Goal: Download file/media: Download file/media

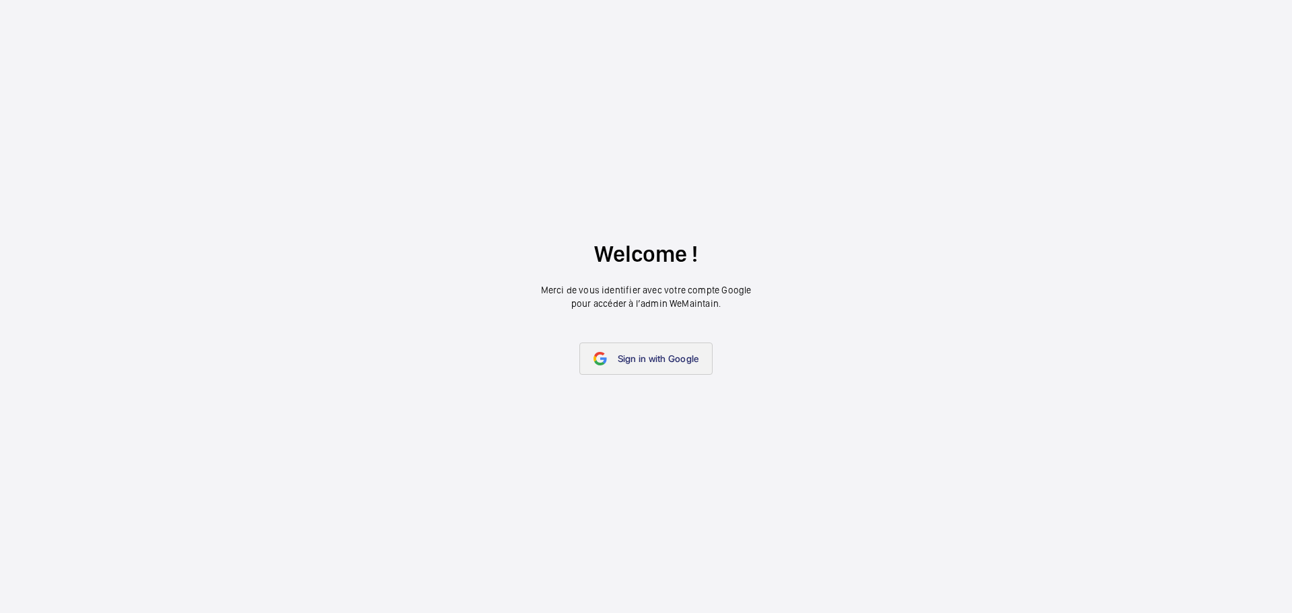
click at [651, 356] on span "Sign in with Google" at bounding box center [658, 358] width 81 height 11
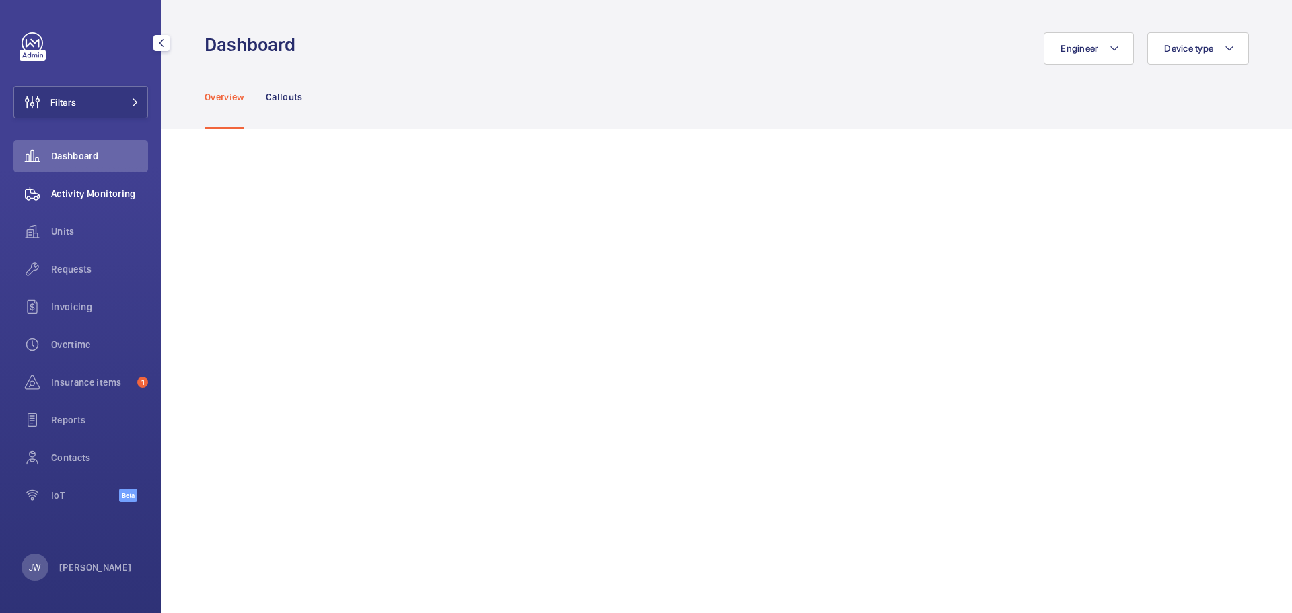
click at [122, 192] on span "Activity Monitoring" at bounding box center [99, 193] width 97 height 13
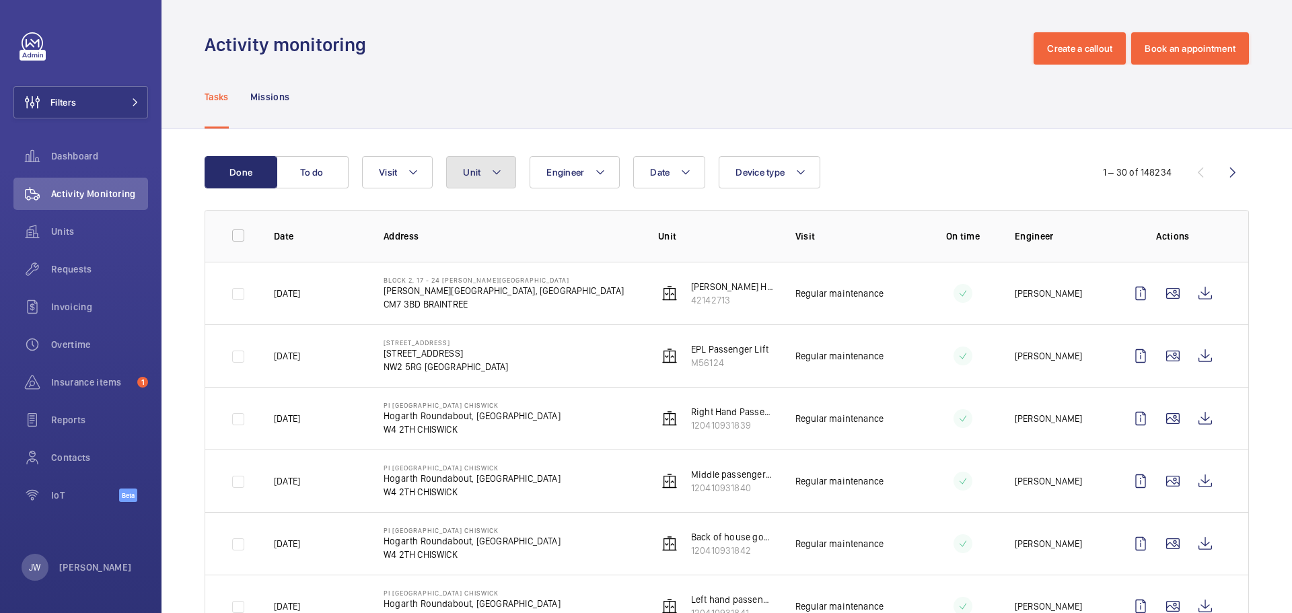
click at [498, 173] on mat-icon at bounding box center [496, 172] width 11 height 16
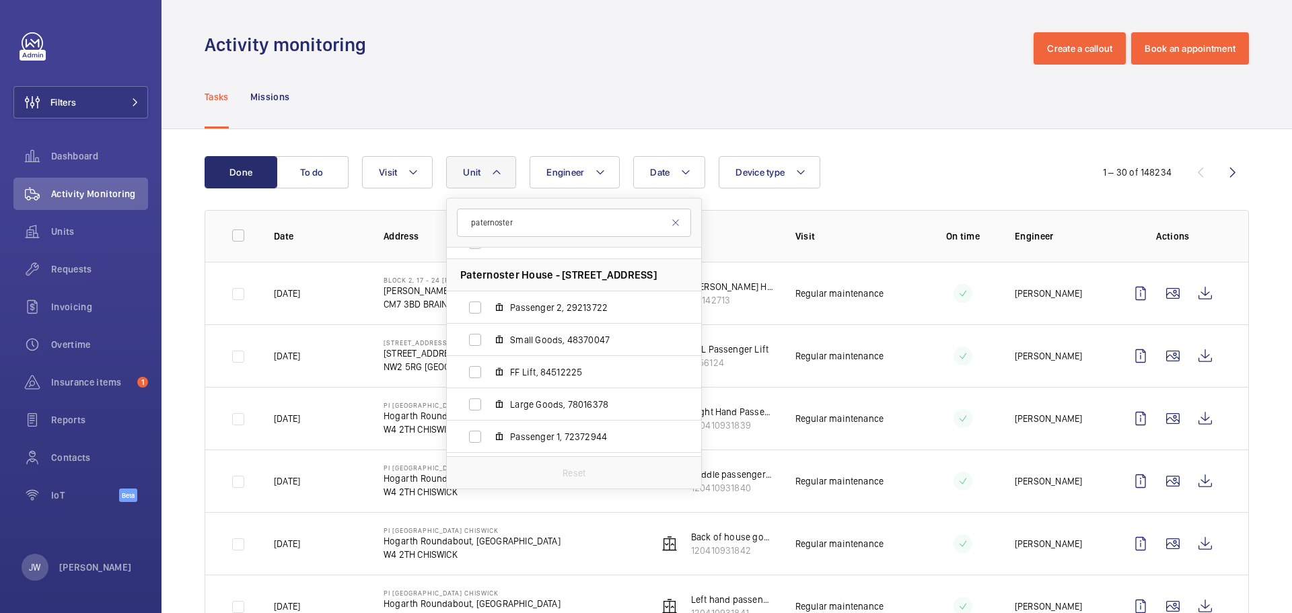
scroll to position [650, 0]
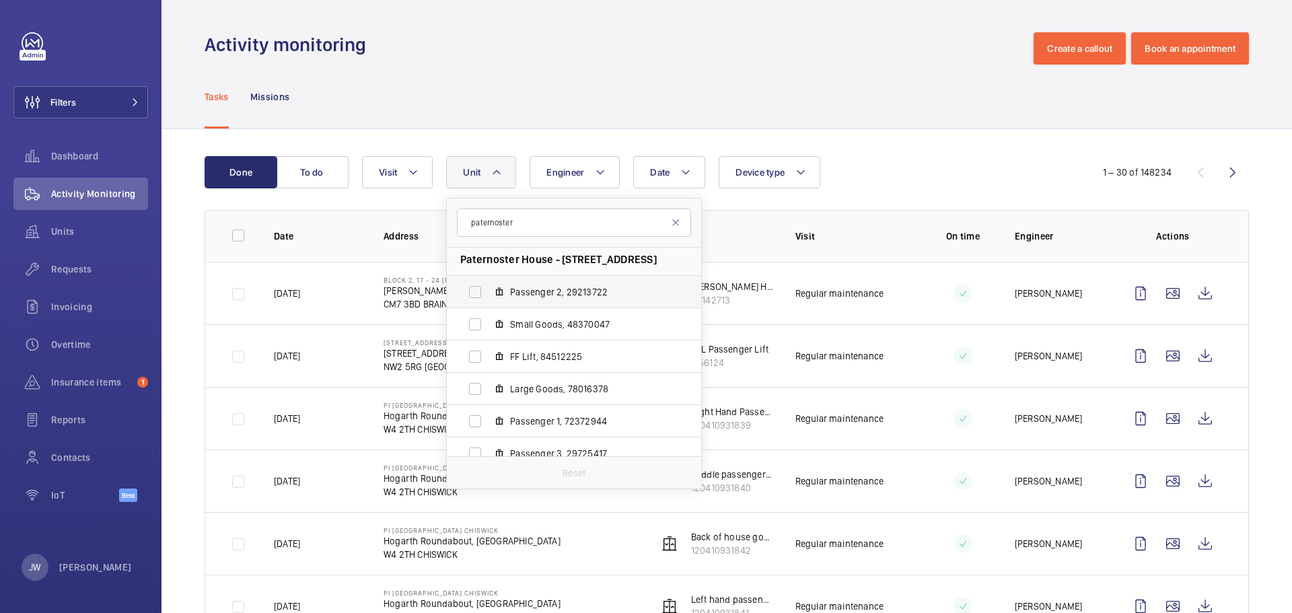
type input "paternoster"
click at [544, 291] on span "Passenger 2, 29213722" at bounding box center [588, 291] width 156 height 13
click at [489, 291] on input "Passenger 2, 29213722" at bounding box center [475, 292] width 27 height 27
checkbox input "true"
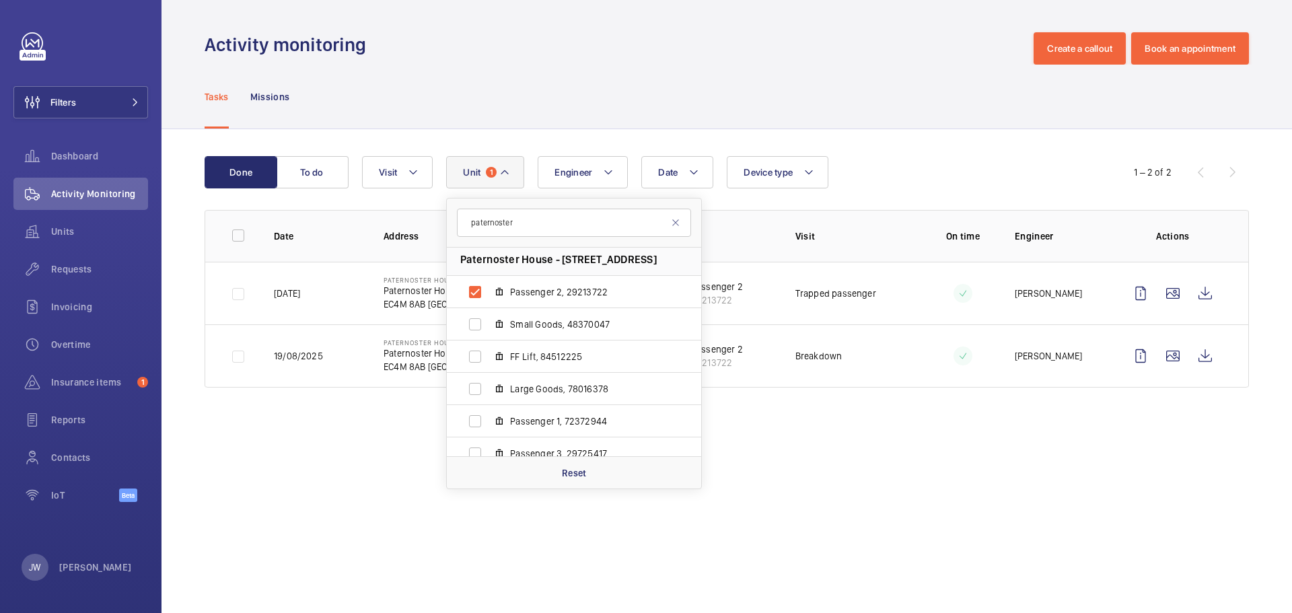
click at [803, 425] on wm-front-admin-operations-monitoring "Activity monitoring Create a callout Book an appointment Tasks Missions Done To…" at bounding box center [727, 306] width 1131 height 613
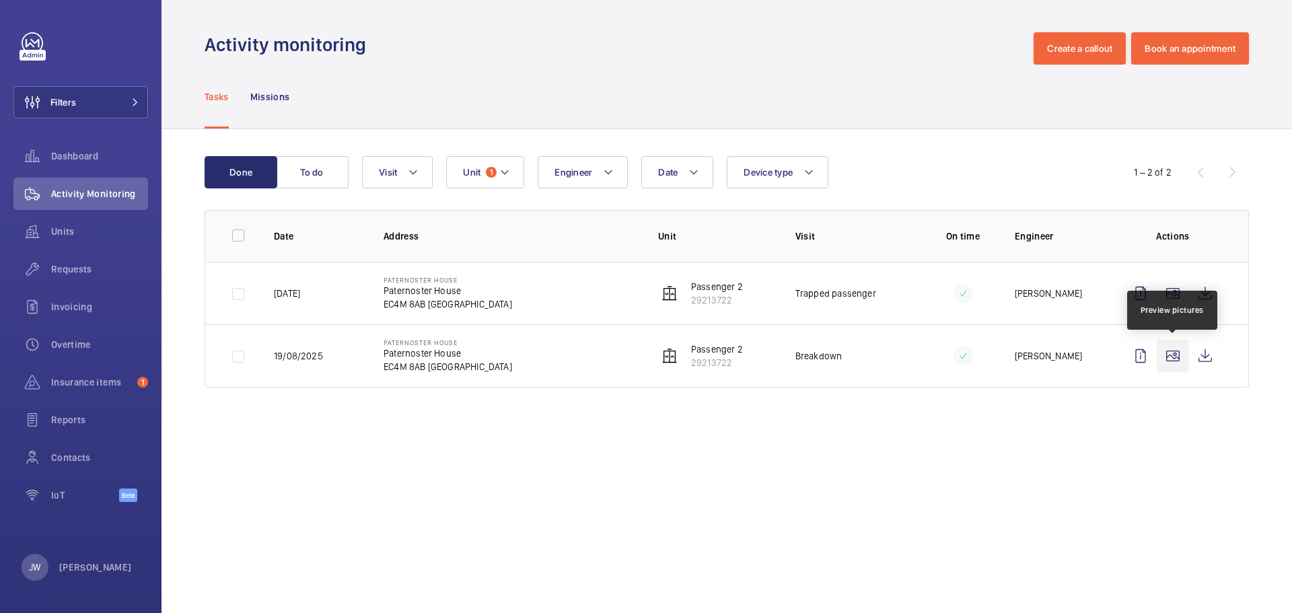
click at [1174, 356] on wm-front-icon-button at bounding box center [1173, 356] width 32 height 32
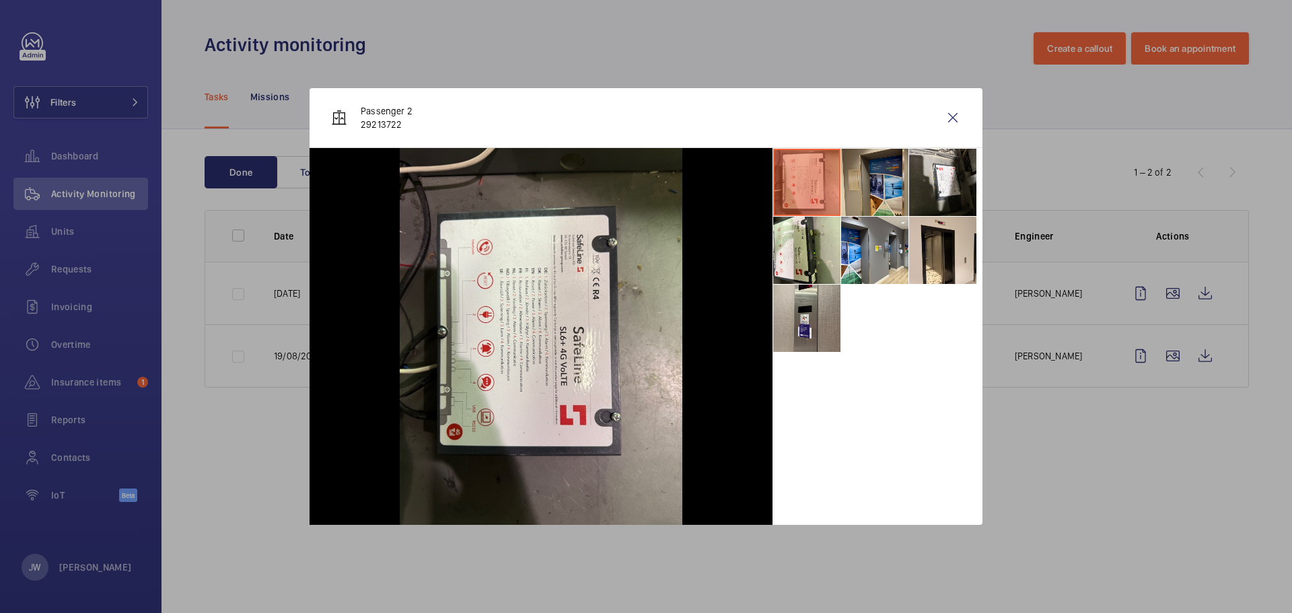
click at [861, 194] on li at bounding box center [874, 182] width 67 height 67
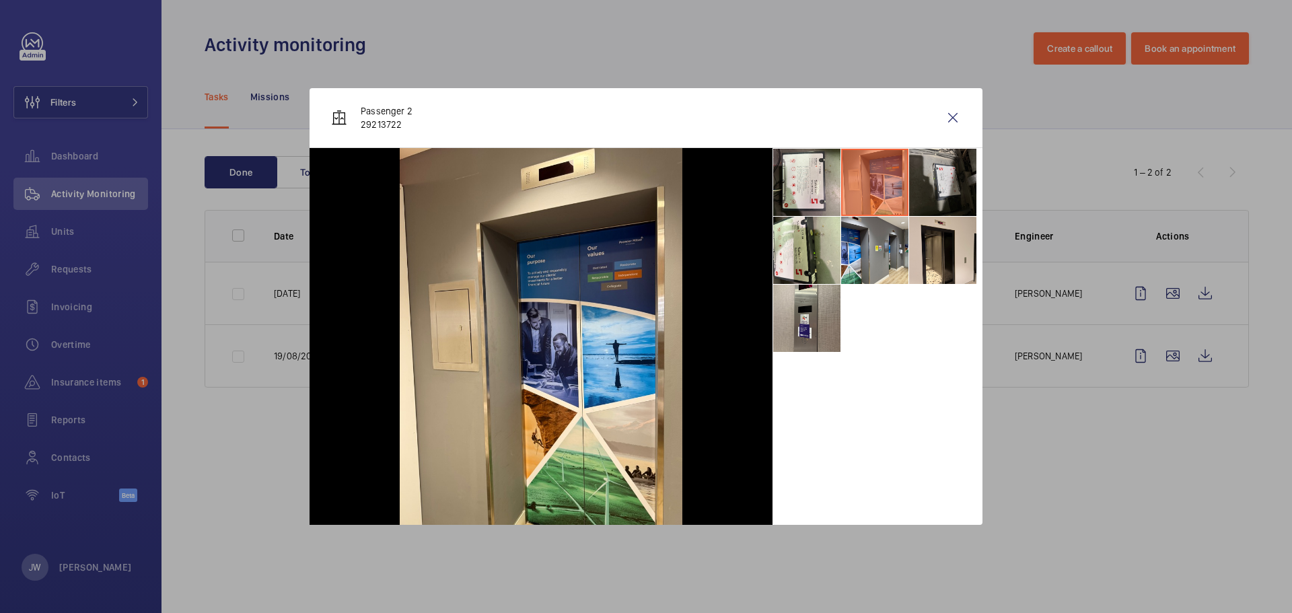
click at [927, 195] on li at bounding box center [942, 182] width 67 height 67
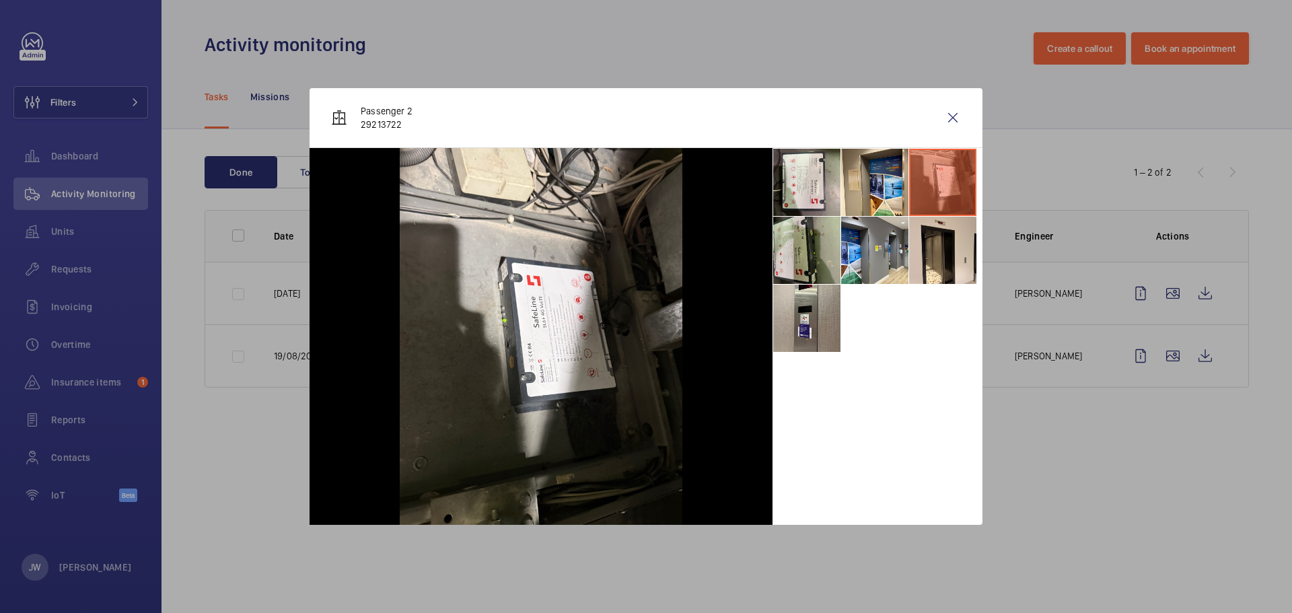
click at [817, 251] on li at bounding box center [806, 250] width 67 height 67
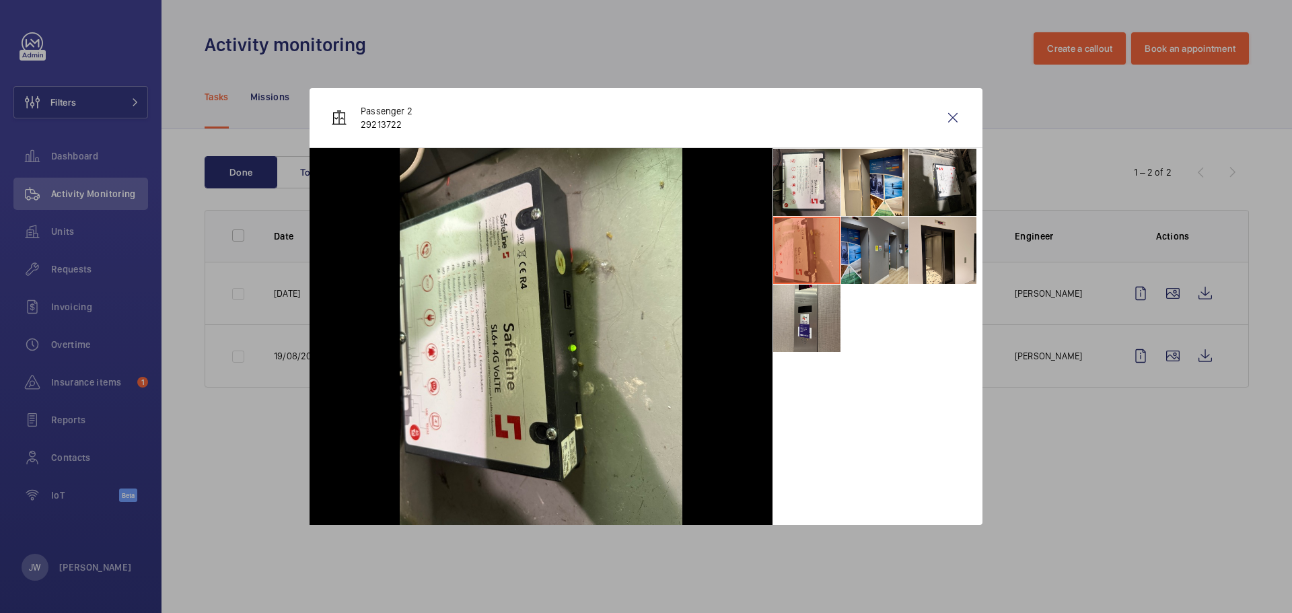
click at [870, 257] on li at bounding box center [874, 250] width 67 height 67
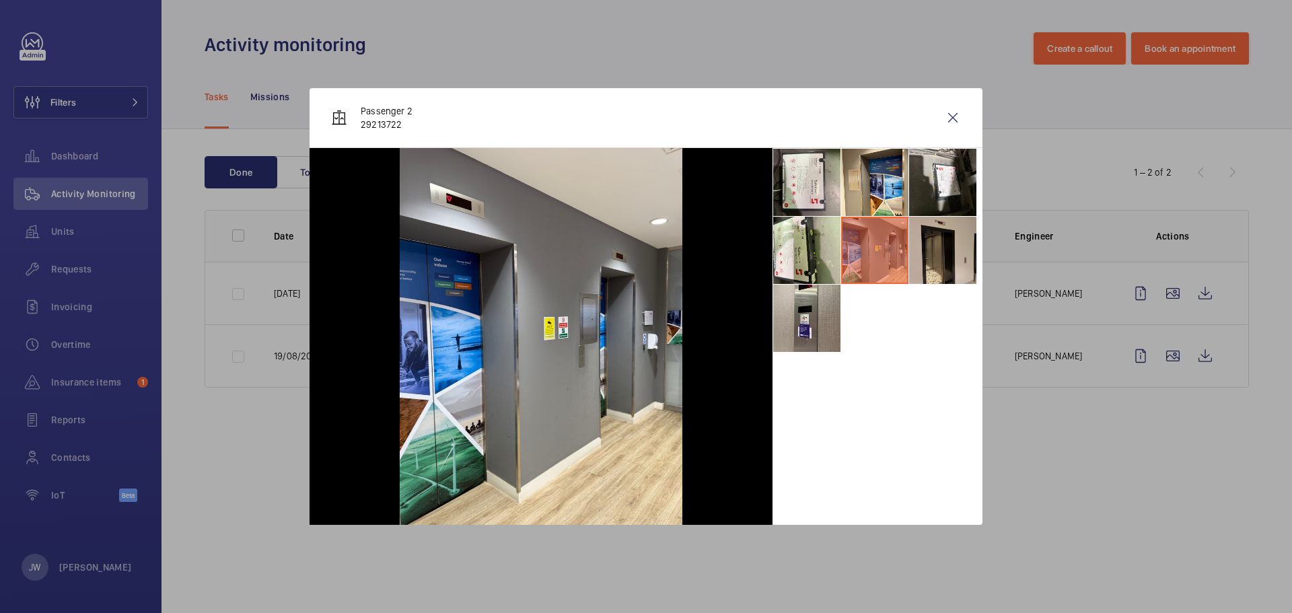
click at [941, 258] on li at bounding box center [942, 250] width 67 height 67
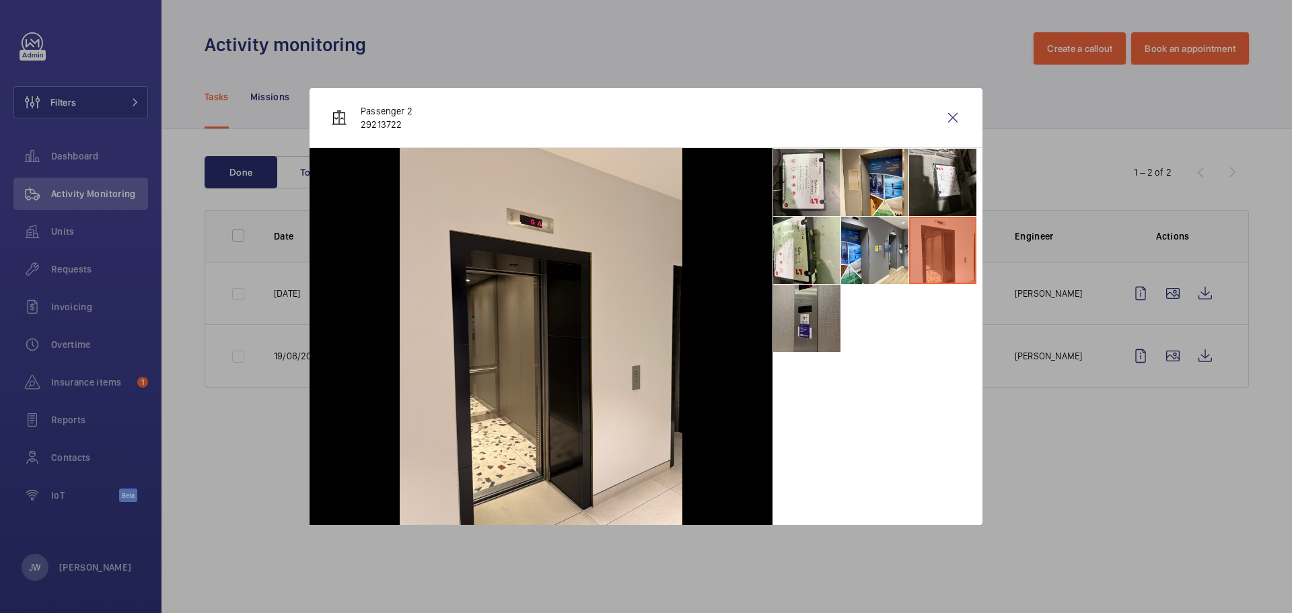
click at [814, 319] on li at bounding box center [806, 318] width 67 height 67
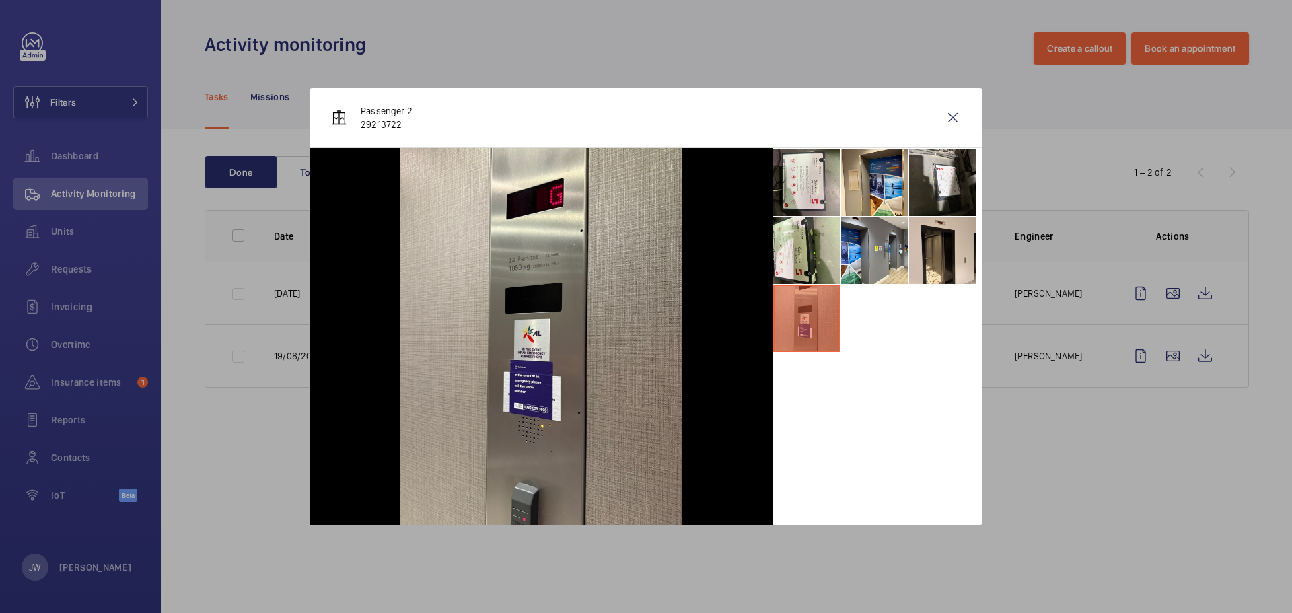
click at [1007, 411] on div at bounding box center [646, 306] width 1292 height 613
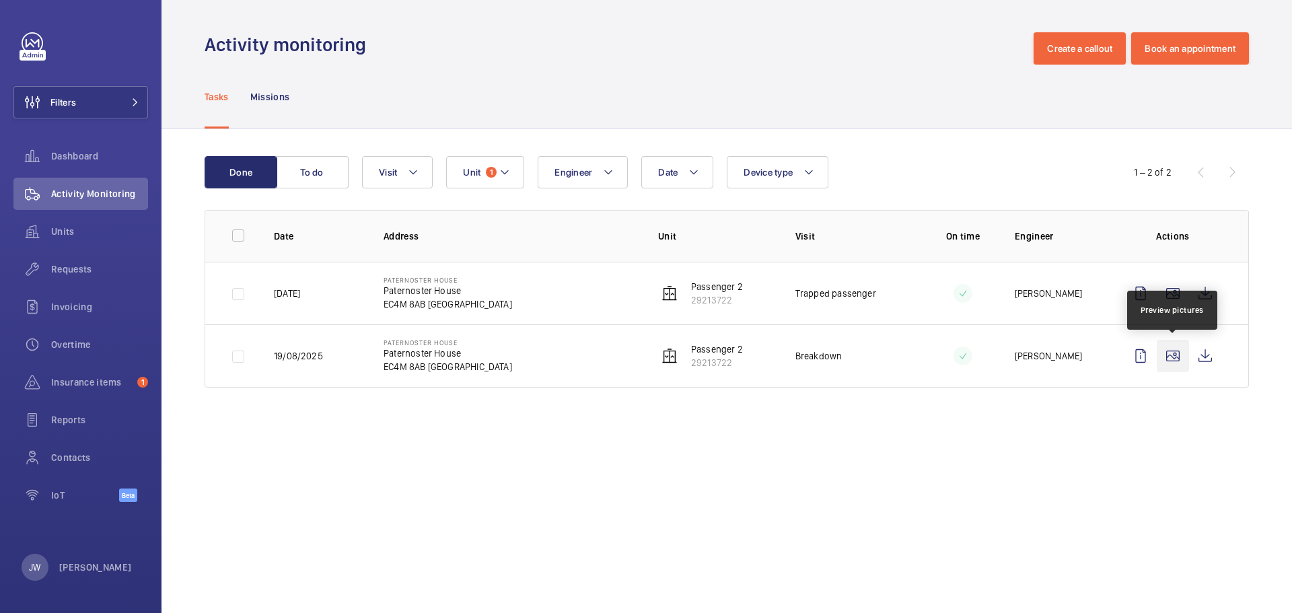
click at [1164, 354] on wm-front-icon-button at bounding box center [1173, 356] width 32 height 32
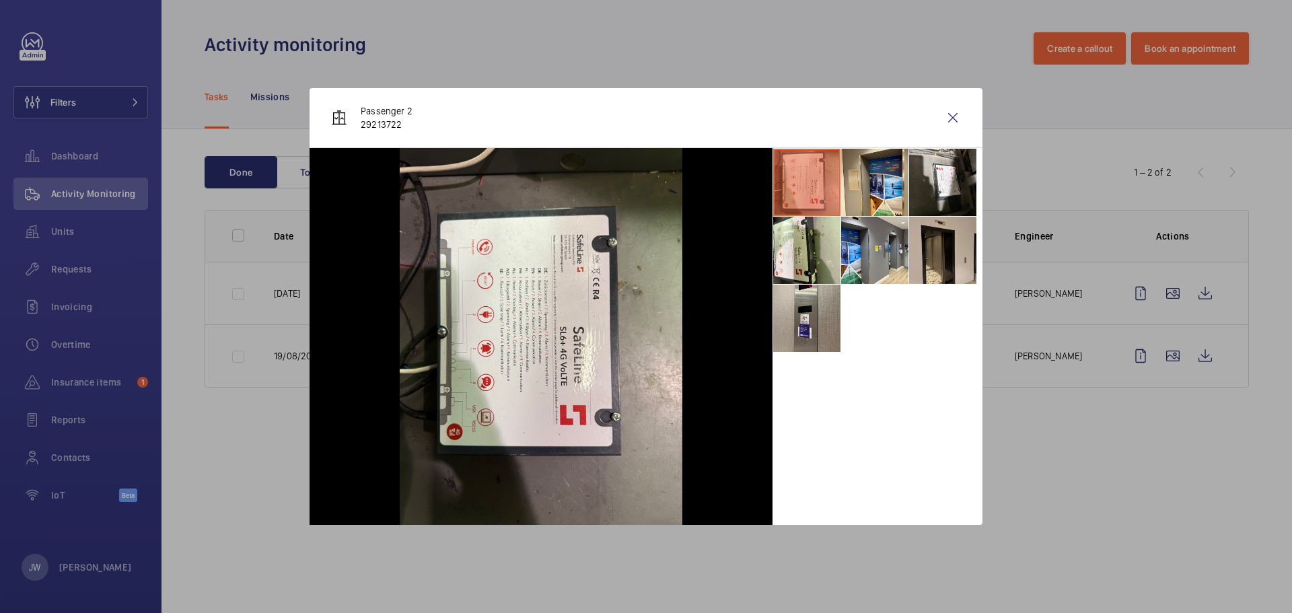
click at [914, 271] on li at bounding box center [942, 250] width 67 height 67
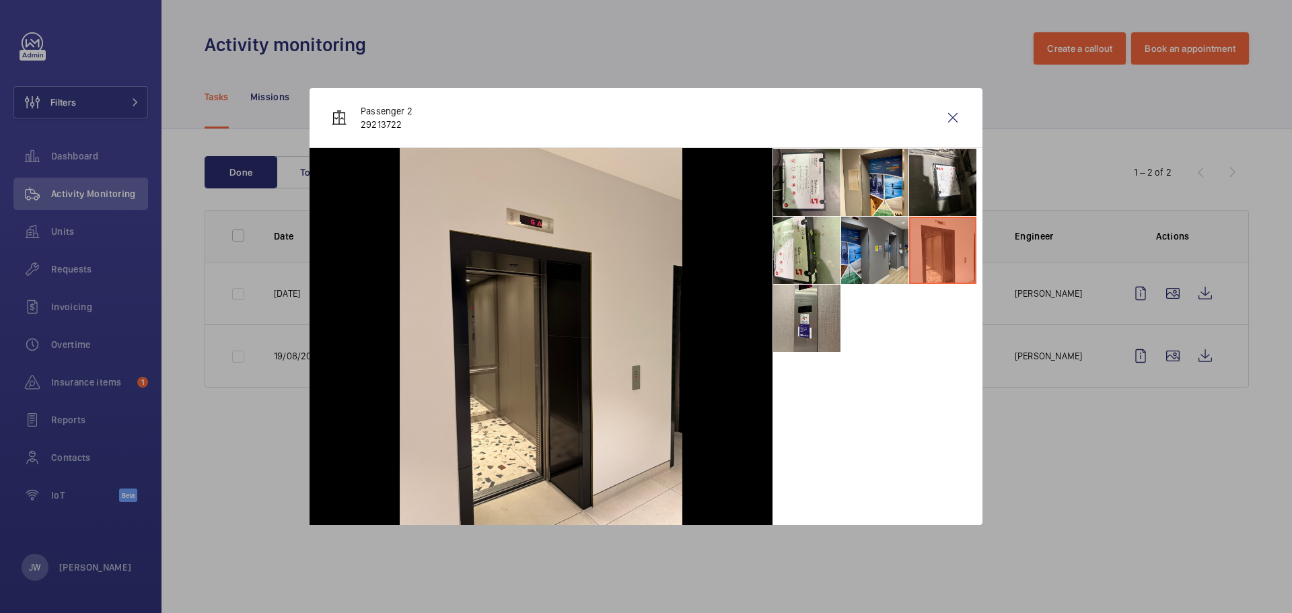
click at [896, 263] on li at bounding box center [874, 250] width 67 height 67
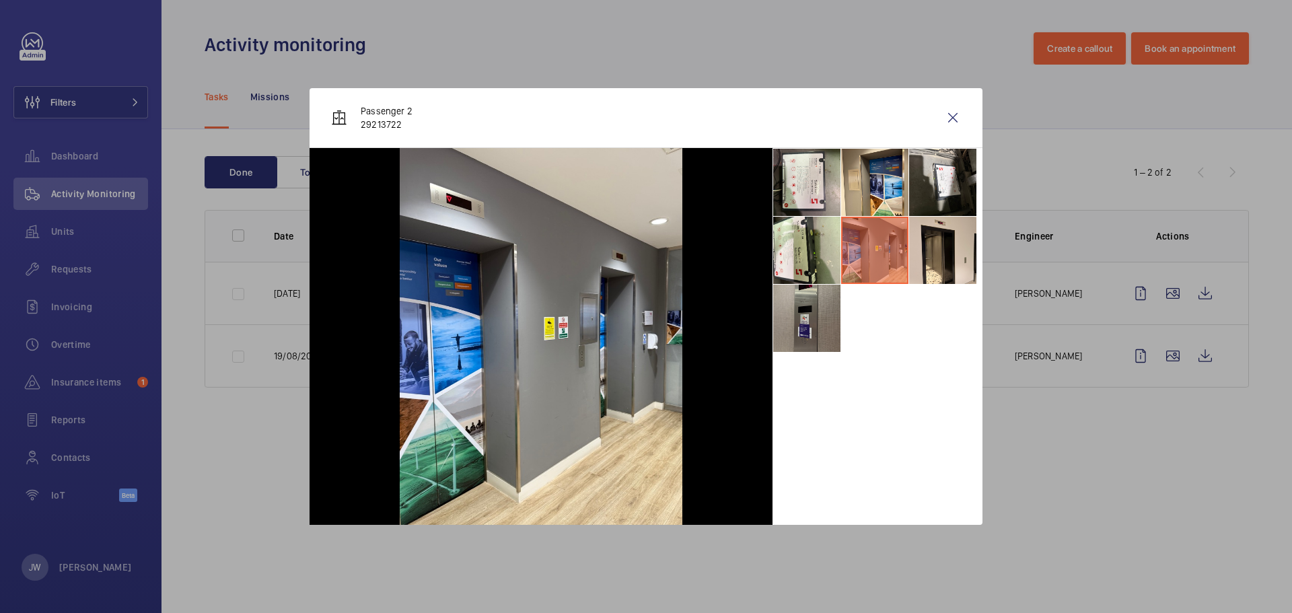
click at [816, 333] on li at bounding box center [806, 318] width 67 height 67
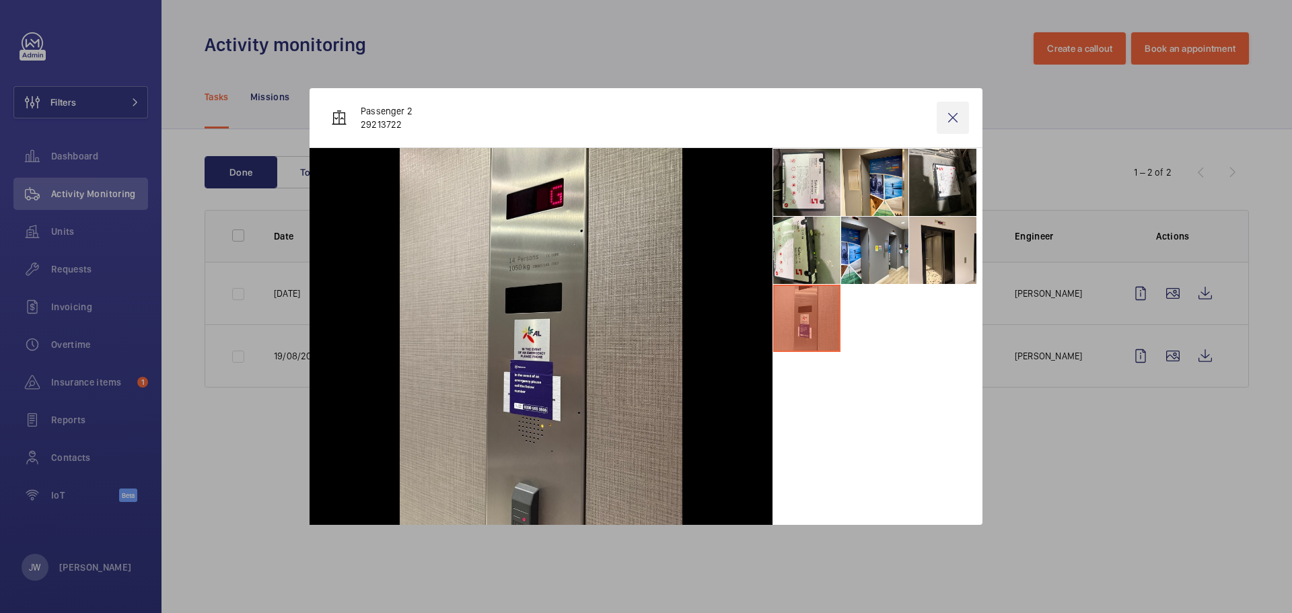
click at [953, 120] on wm-front-icon-button at bounding box center [953, 118] width 32 height 32
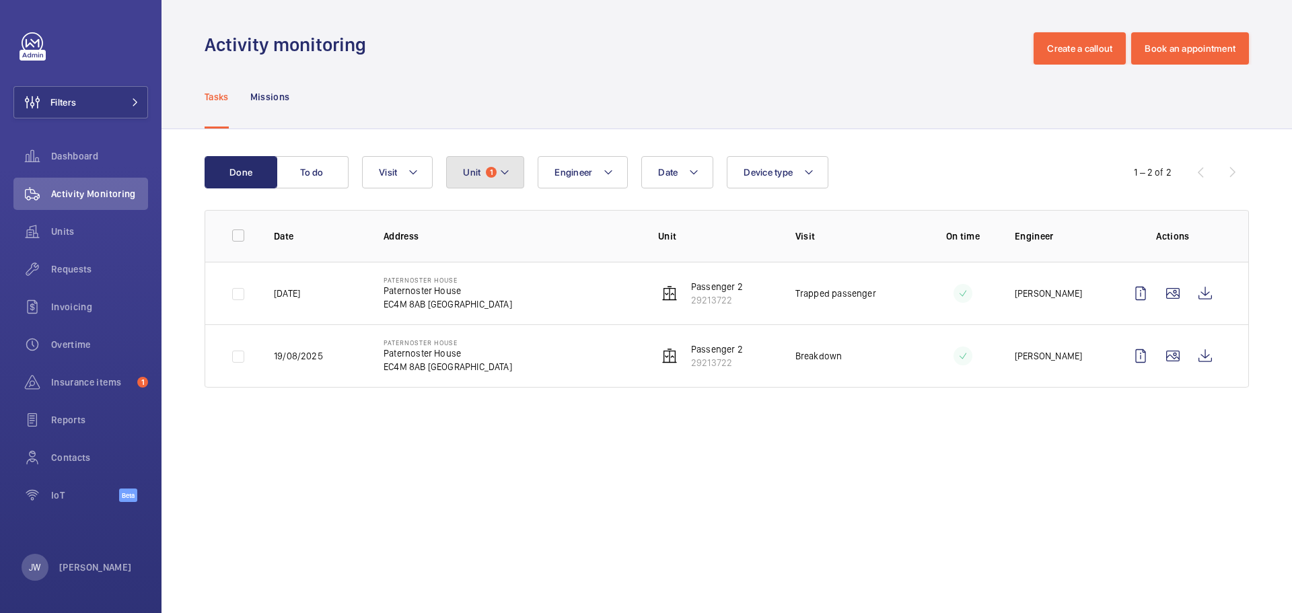
click at [505, 166] on mat-icon at bounding box center [504, 172] width 11 height 16
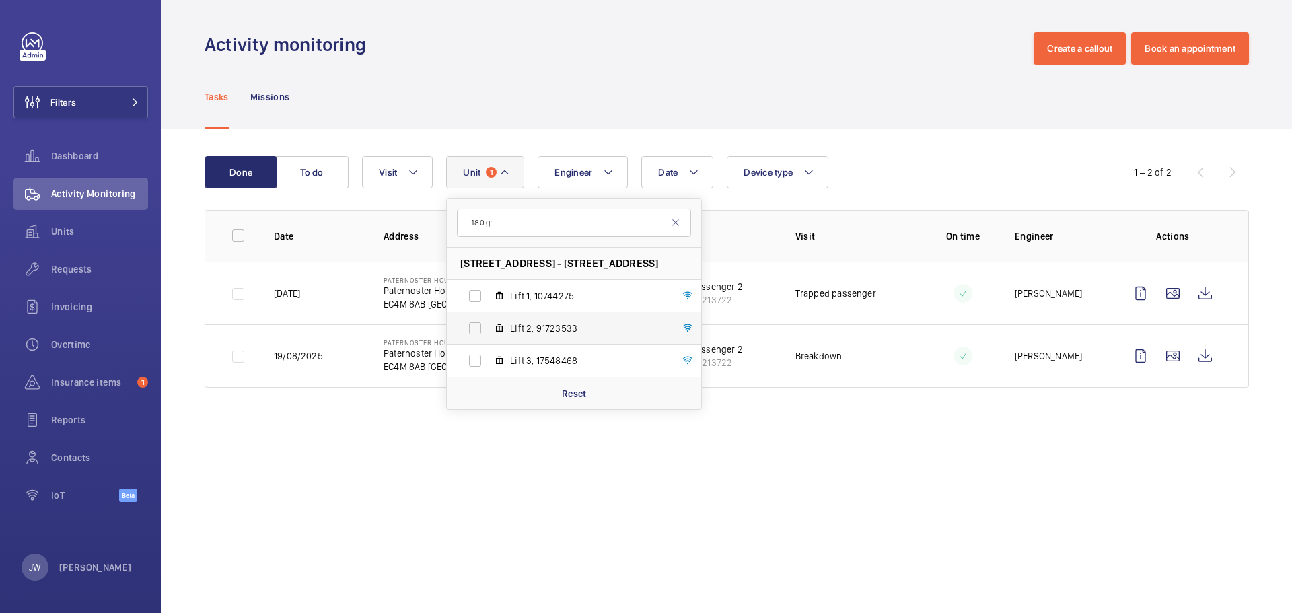
type input "180 gr"
click at [536, 325] on span "Lift 2, 91723533" at bounding box center [588, 328] width 156 height 13
click at [489, 325] on input "Lift 2, 91723533" at bounding box center [475, 328] width 27 height 27
checkbox input "true"
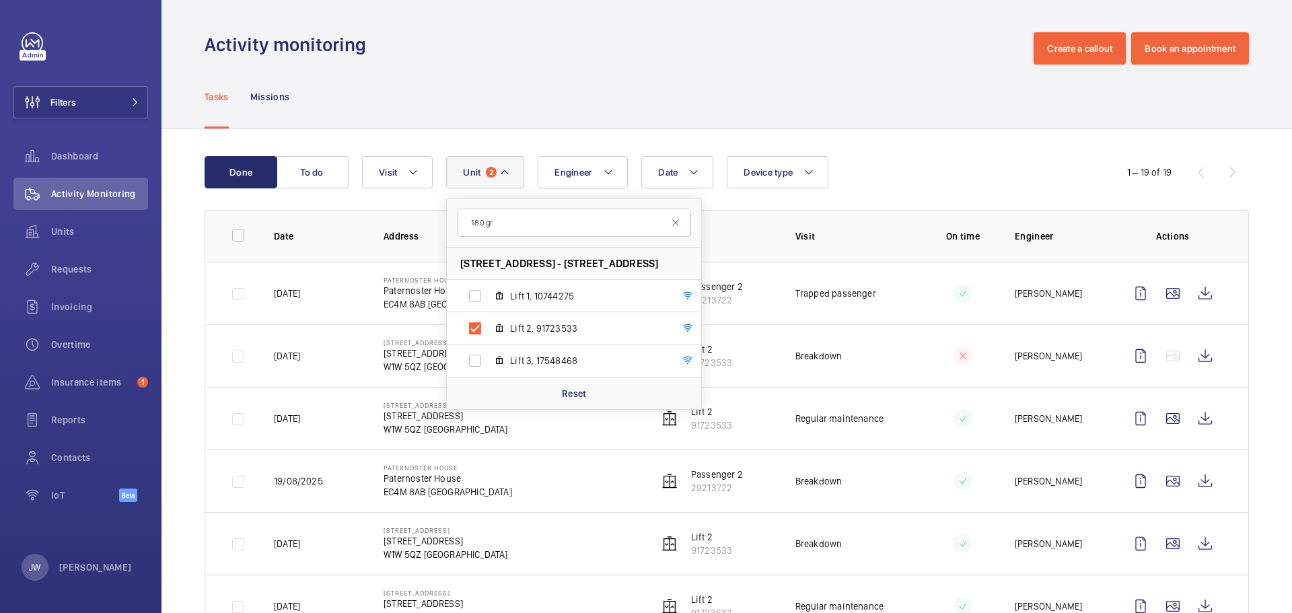
click at [760, 334] on td "Lift 2 91723533" at bounding box center [705, 355] width 137 height 63
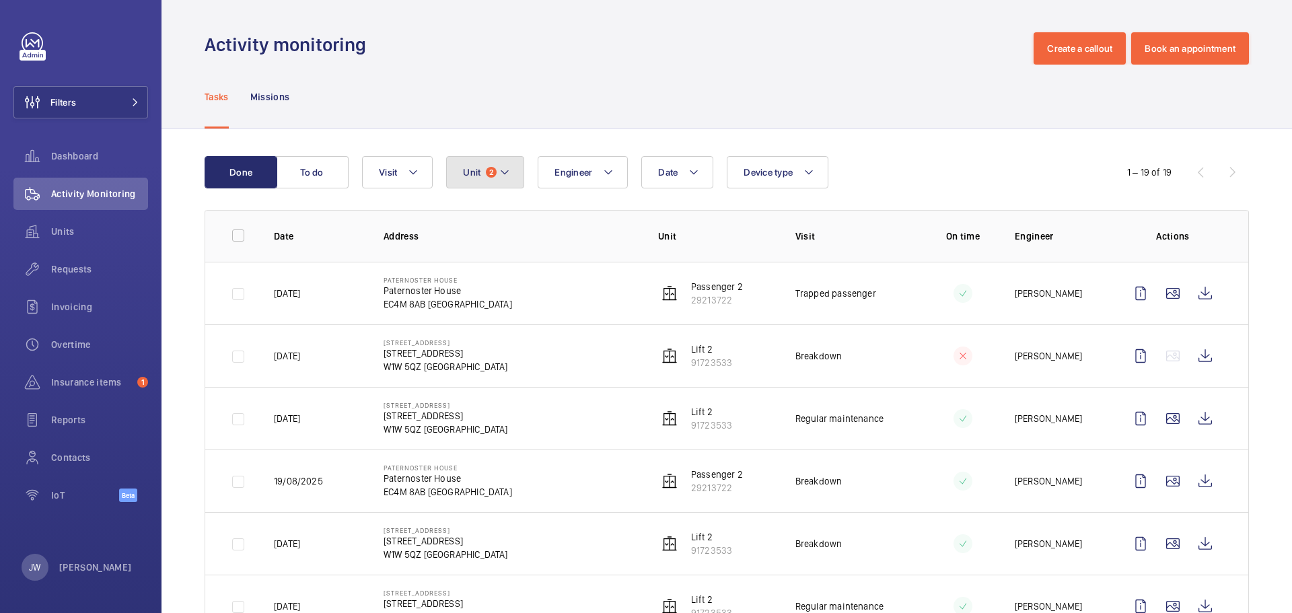
click at [511, 166] on button "Unit 2" at bounding box center [485, 172] width 78 height 32
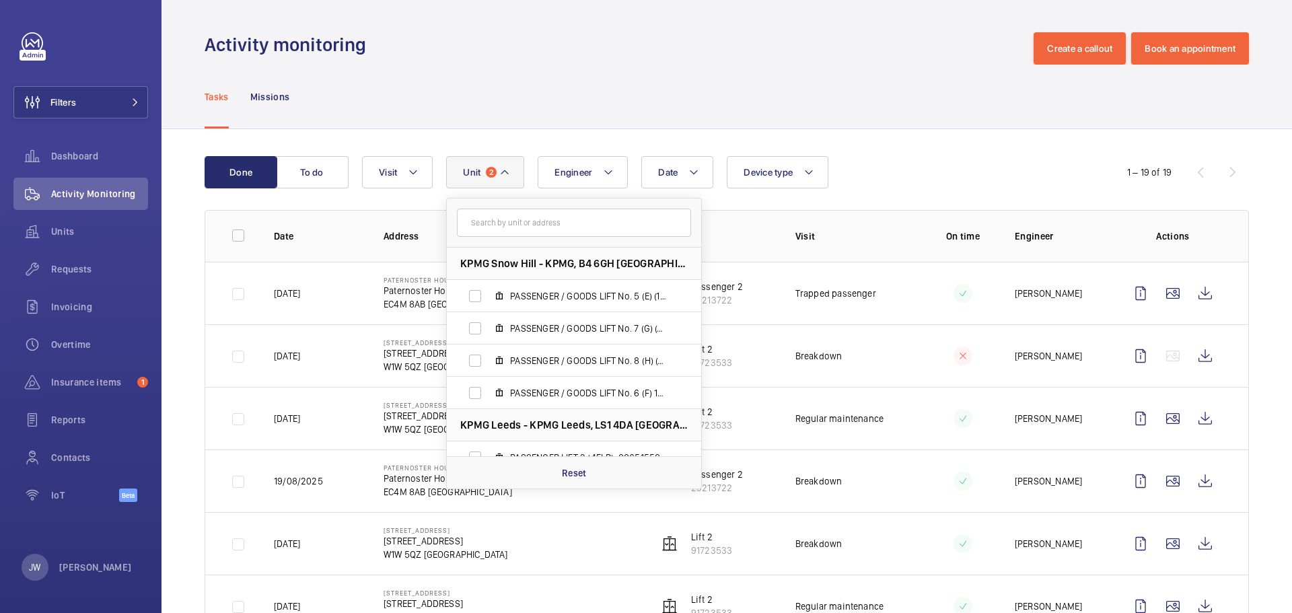
click at [540, 224] on input "text" at bounding box center [574, 223] width 234 height 28
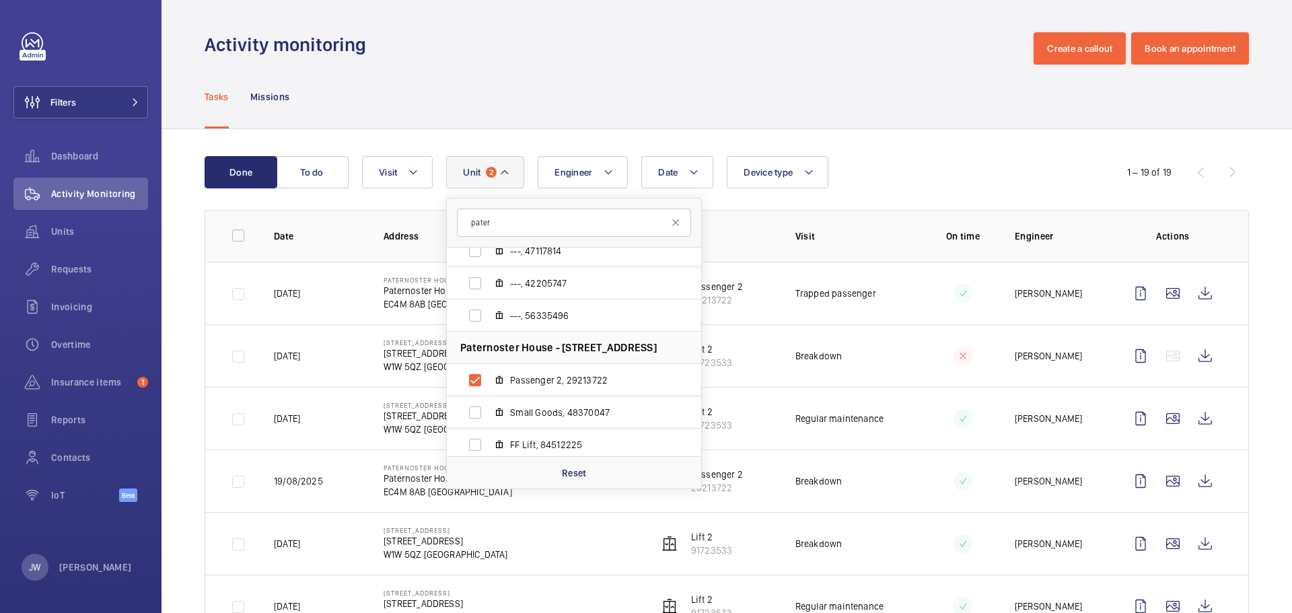
scroll to position [583, 0]
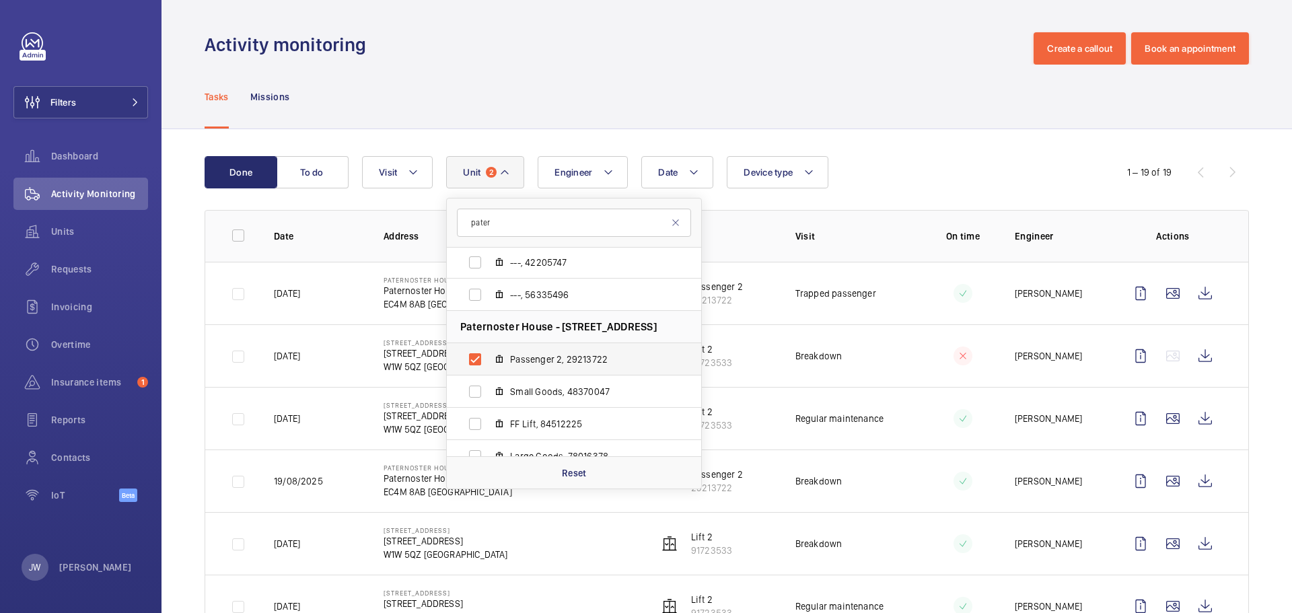
type input "pater"
click at [477, 358] on label "Passenger 2, 29213722" at bounding box center [563, 359] width 233 height 32
click at [477, 358] on input "Passenger 2, 29213722" at bounding box center [475, 359] width 27 height 27
checkbox input "false"
click at [748, 281] on td "Lift 2 91723533" at bounding box center [705, 293] width 137 height 63
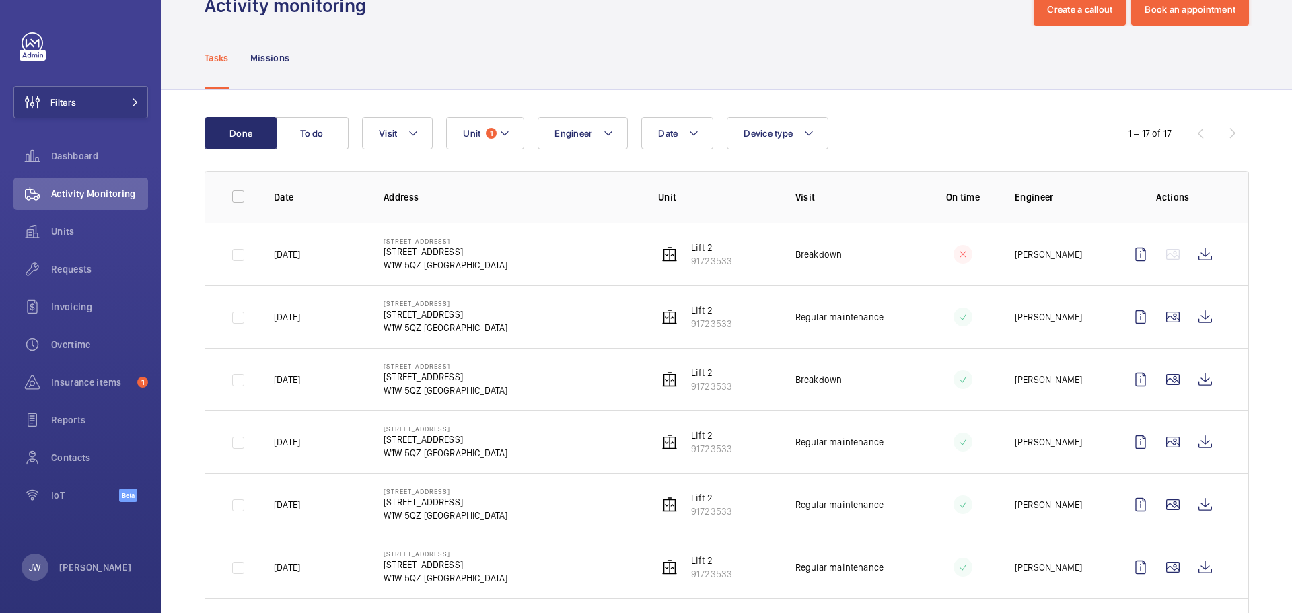
scroll to position [67, 0]
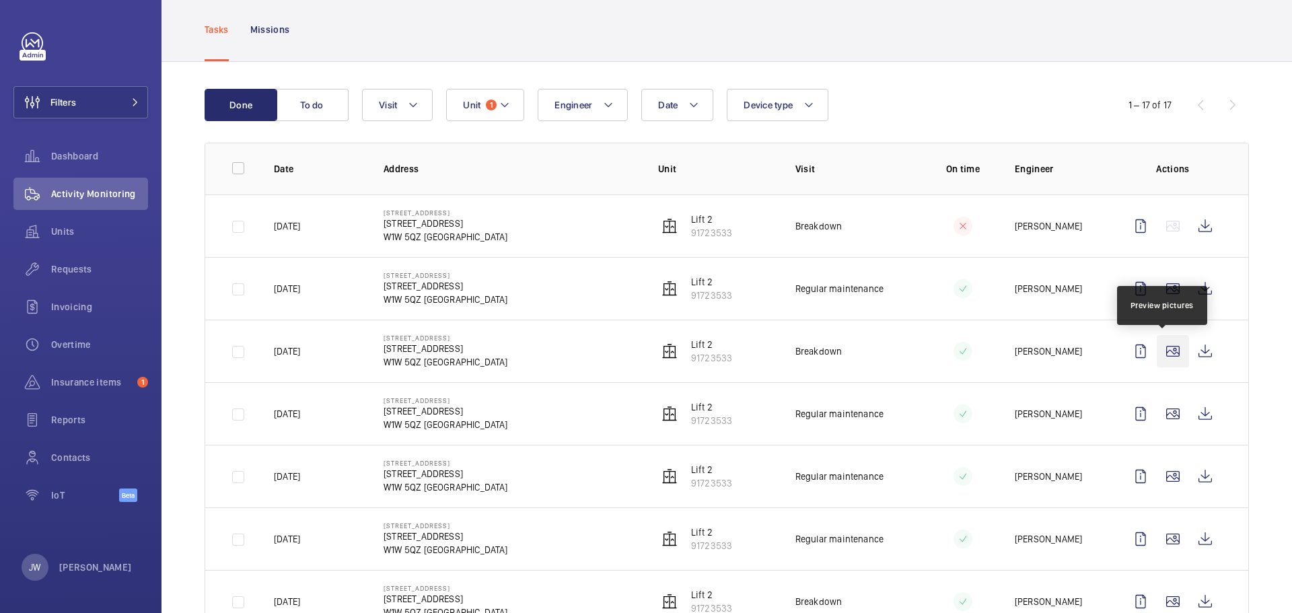
click at [1163, 352] on wm-front-icon-button at bounding box center [1173, 351] width 32 height 32
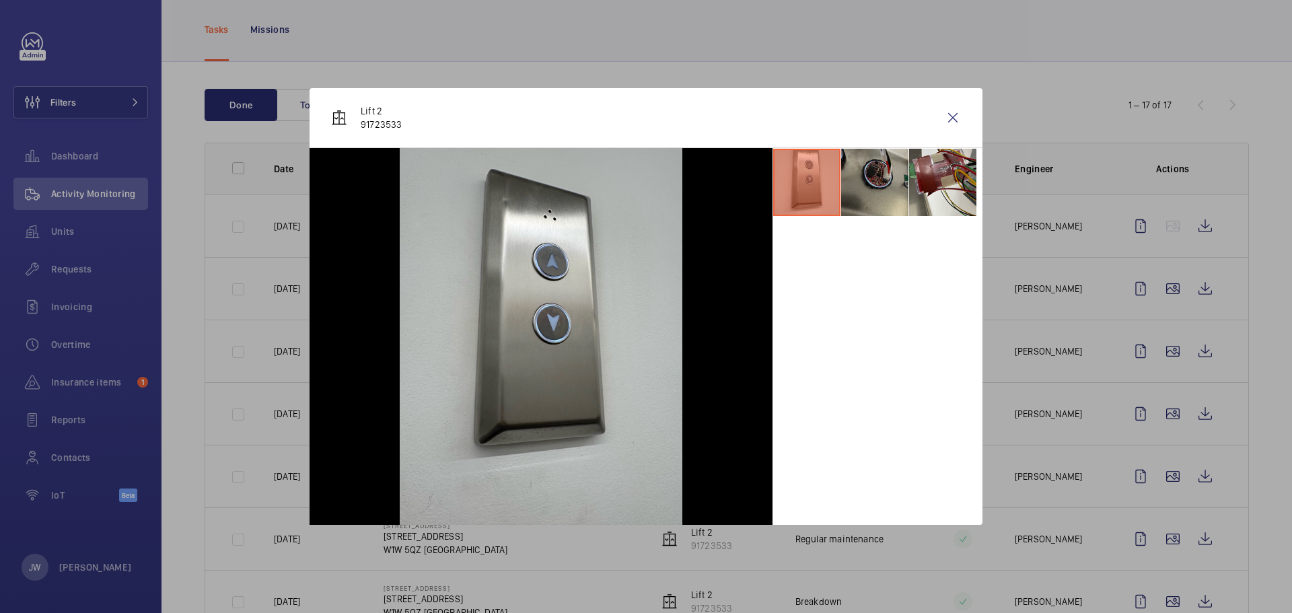
click at [859, 201] on li at bounding box center [874, 182] width 67 height 67
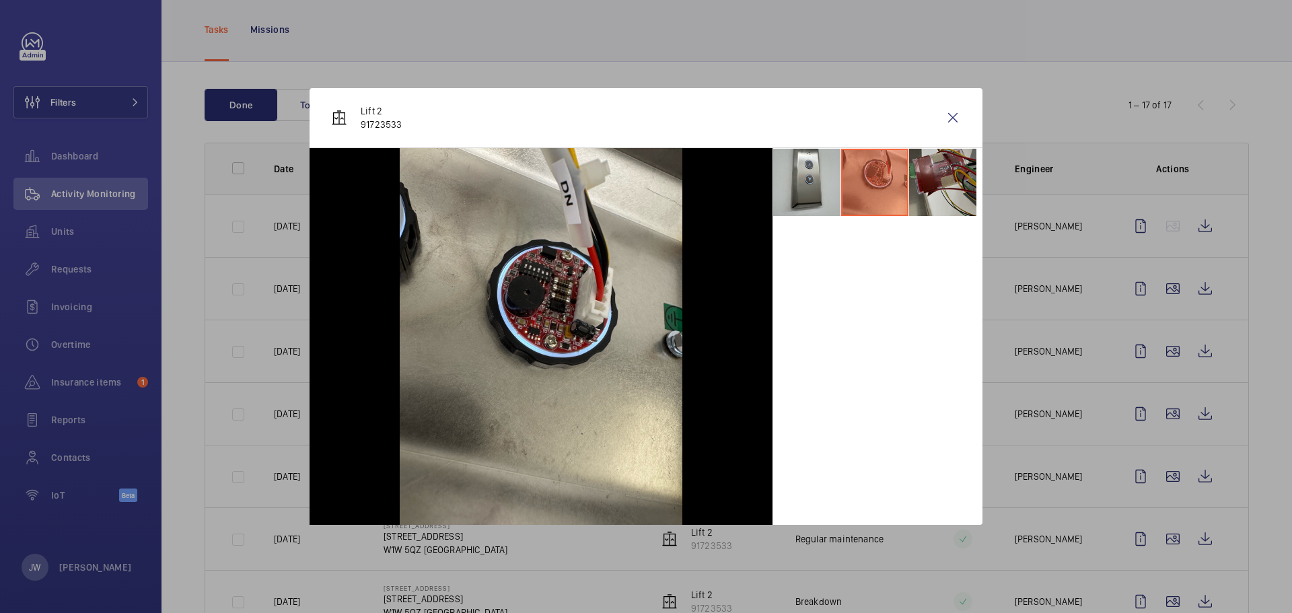
click at [939, 186] on li at bounding box center [942, 182] width 67 height 67
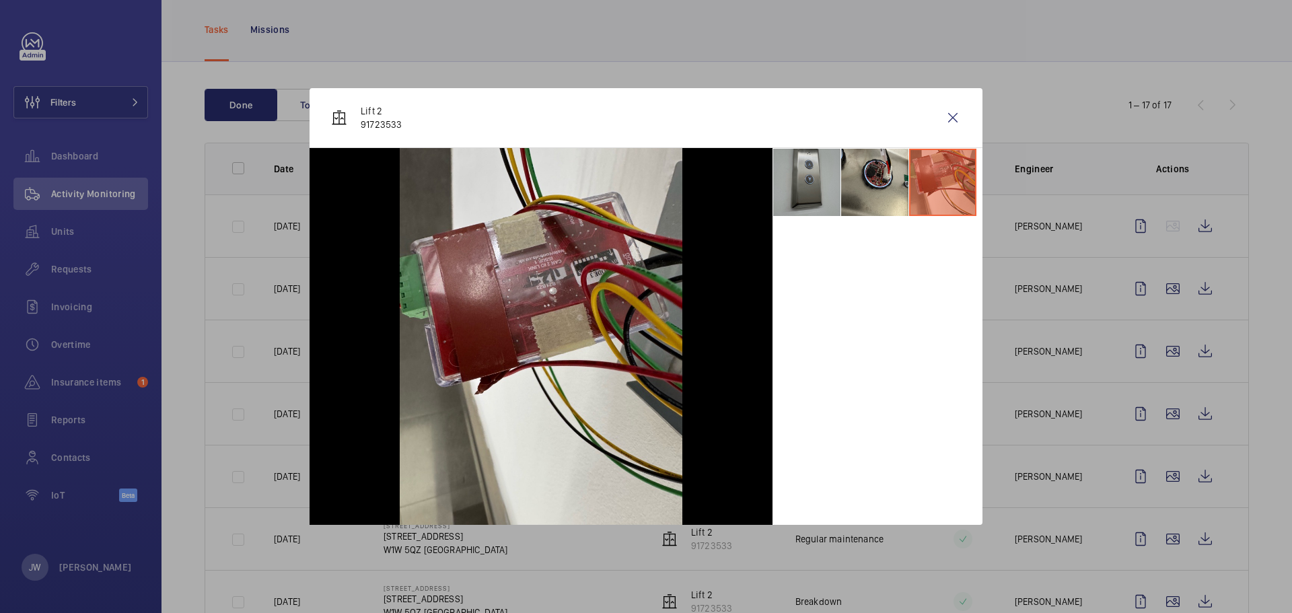
click at [806, 188] on li at bounding box center [806, 182] width 67 height 67
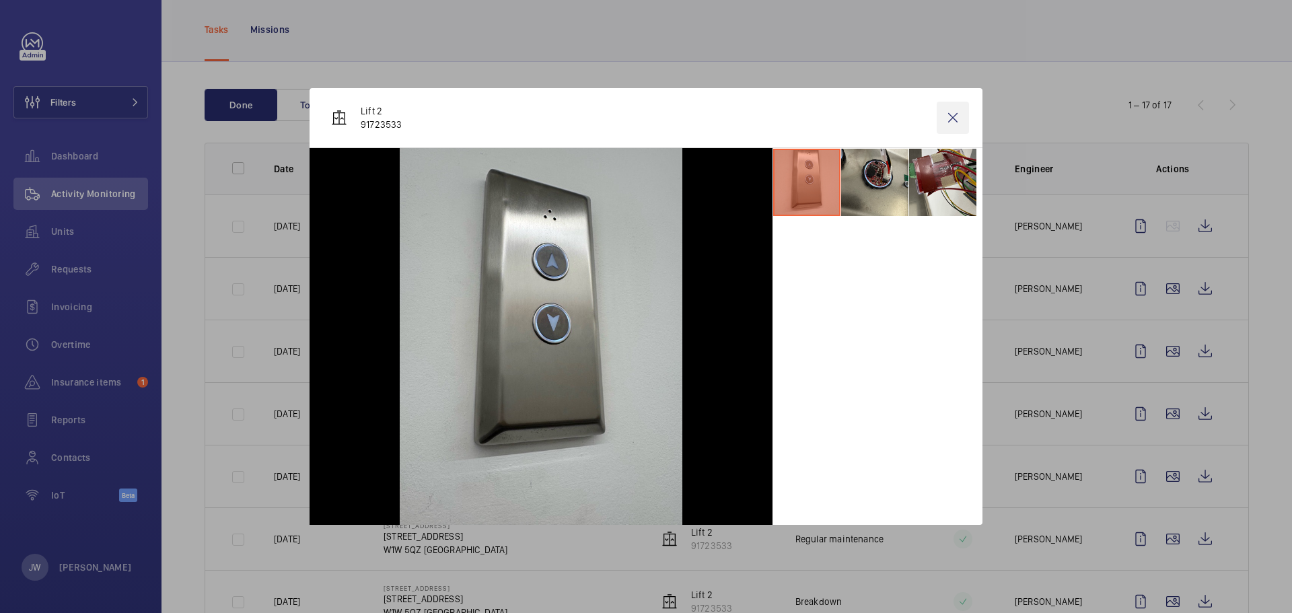
click at [954, 118] on wm-front-icon-button at bounding box center [953, 118] width 32 height 32
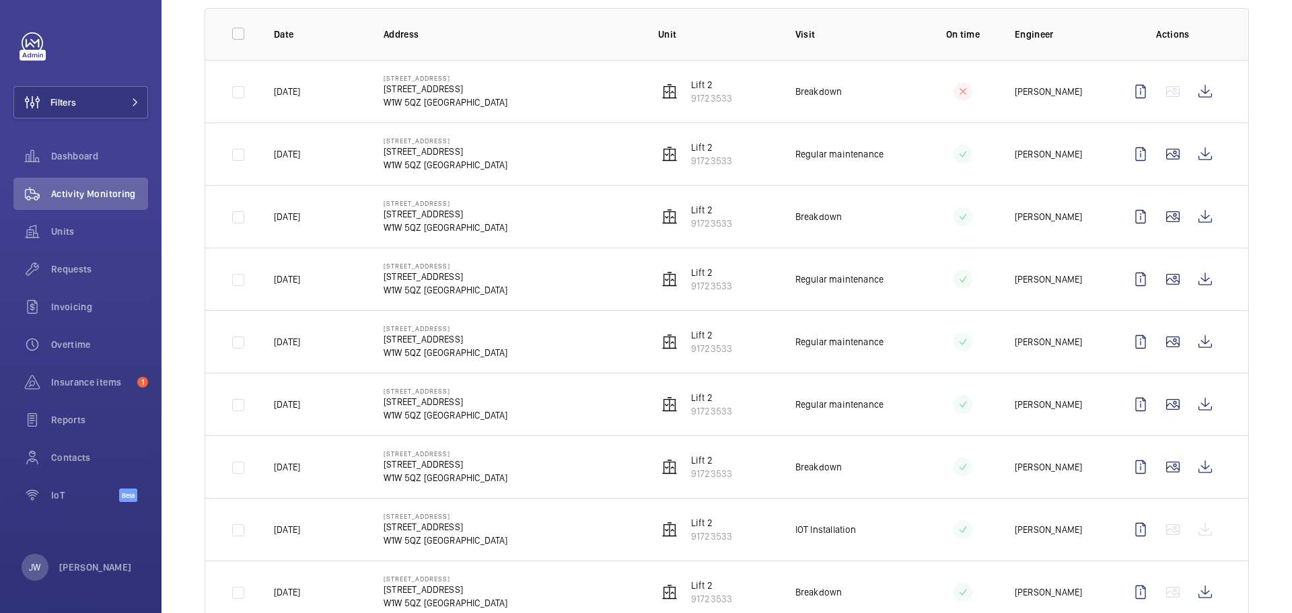
scroll to position [269, 0]
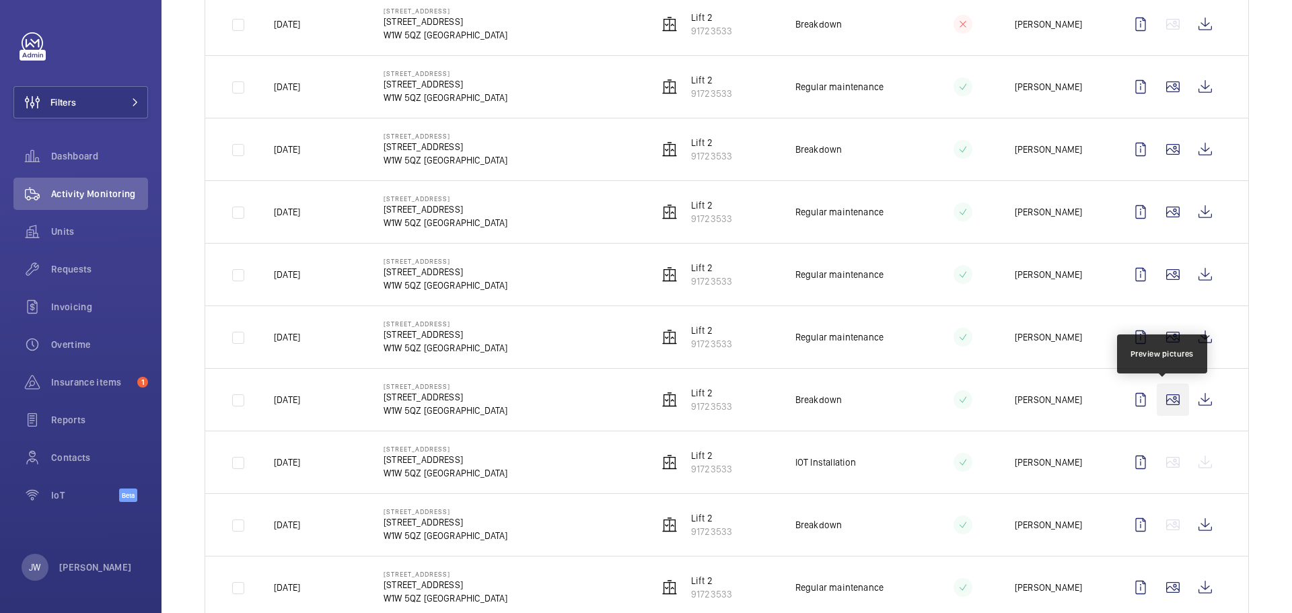
click at [1167, 396] on wm-front-icon-button at bounding box center [1173, 400] width 32 height 32
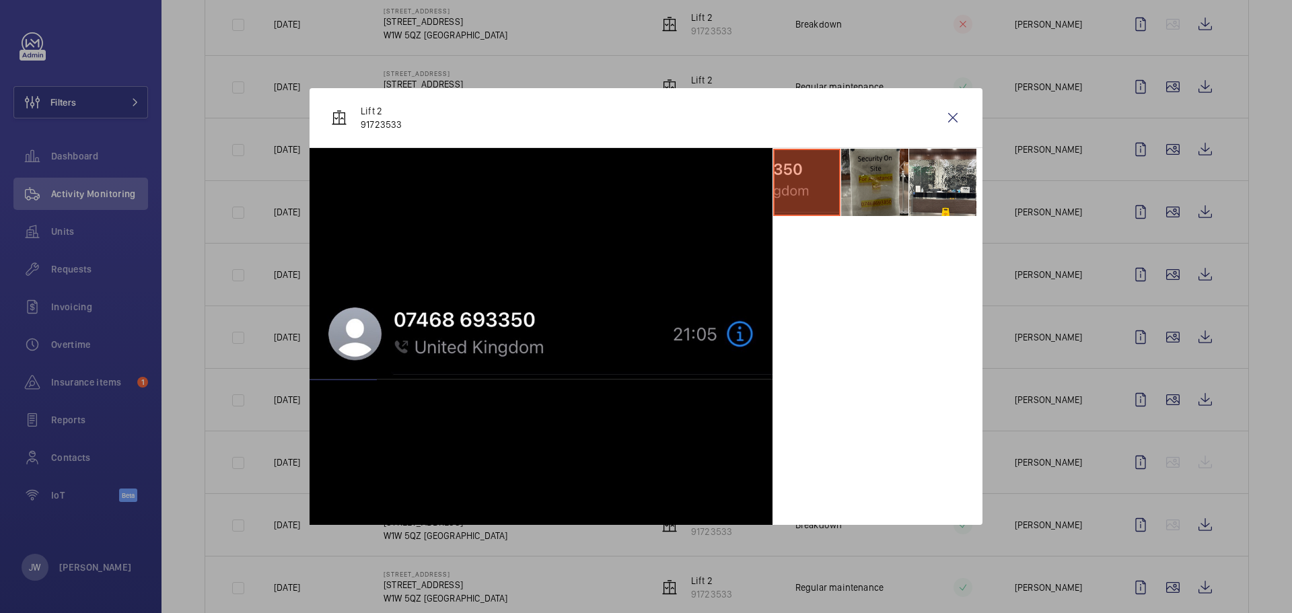
click at [886, 205] on li at bounding box center [874, 182] width 67 height 67
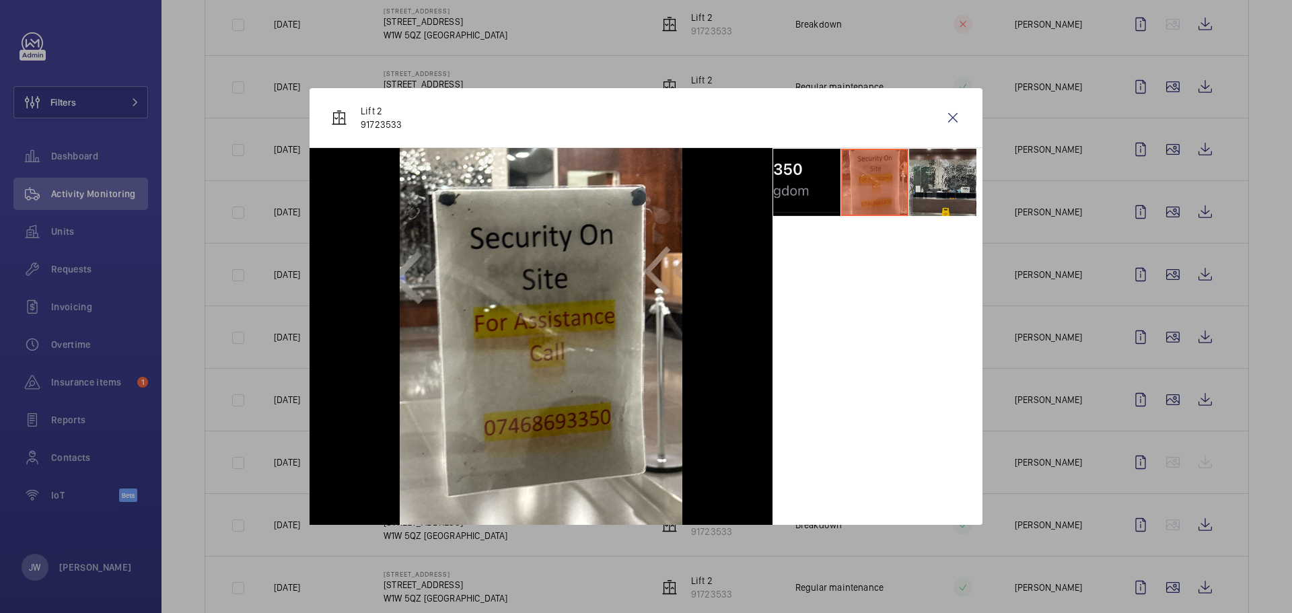
click at [935, 196] on li at bounding box center [942, 182] width 67 height 67
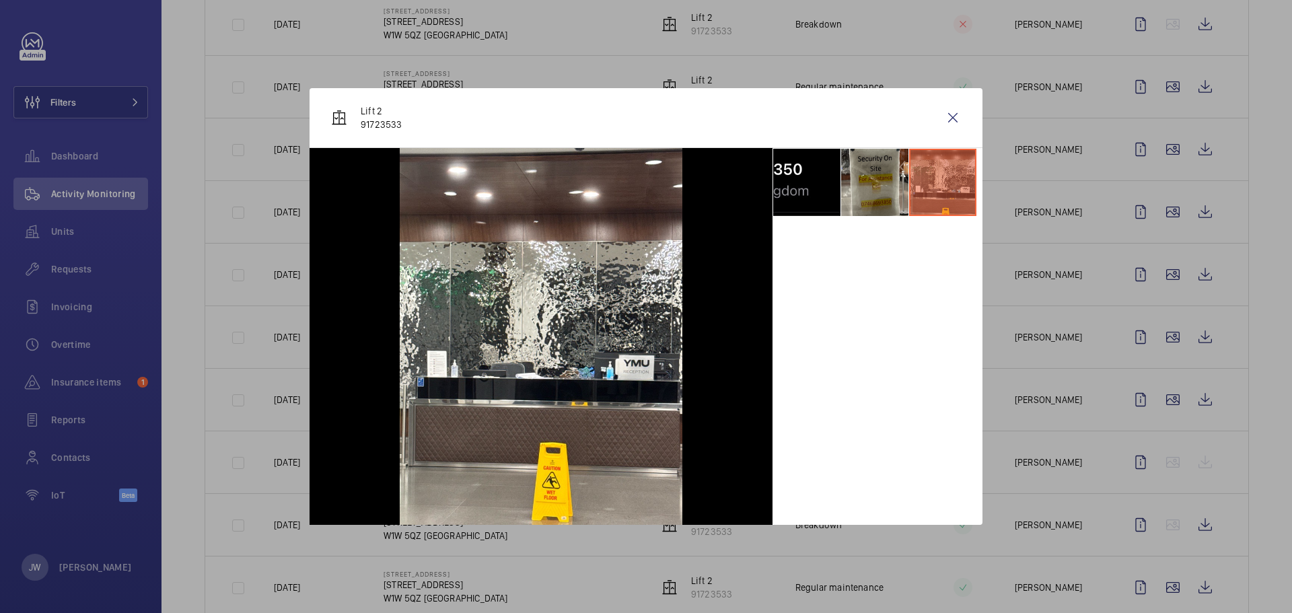
click at [1049, 312] on div at bounding box center [646, 306] width 1292 height 613
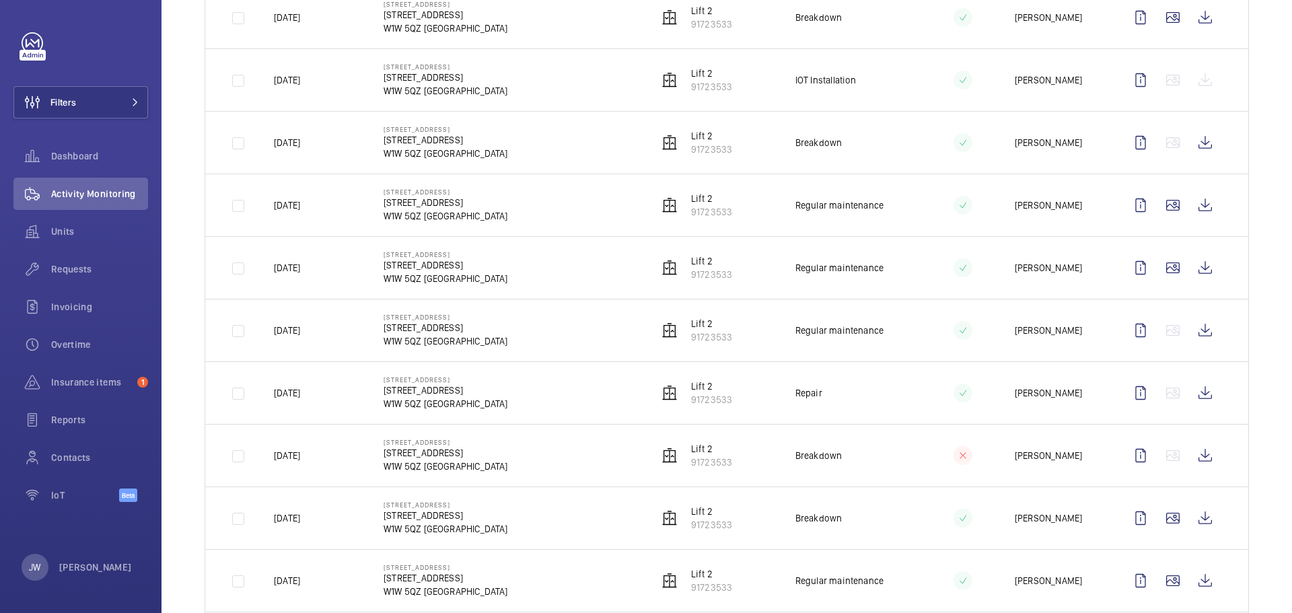
scroll to position [673, 0]
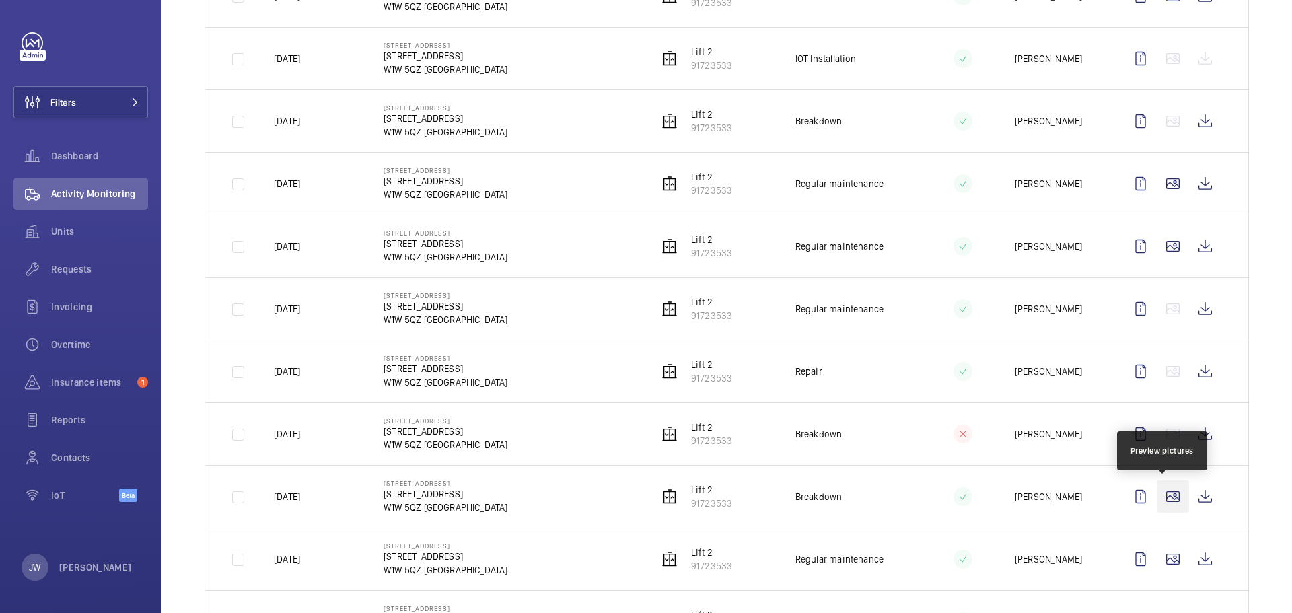
click at [1163, 498] on wm-front-icon-button at bounding box center [1173, 497] width 32 height 32
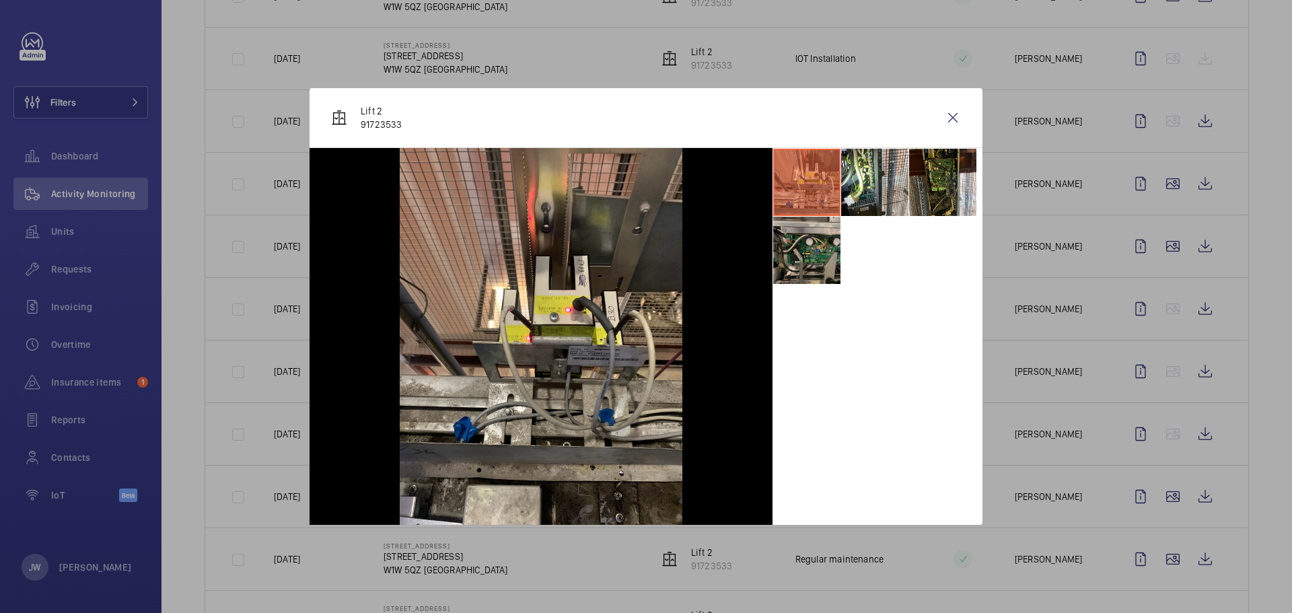
click at [806, 257] on li at bounding box center [806, 250] width 67 height 67
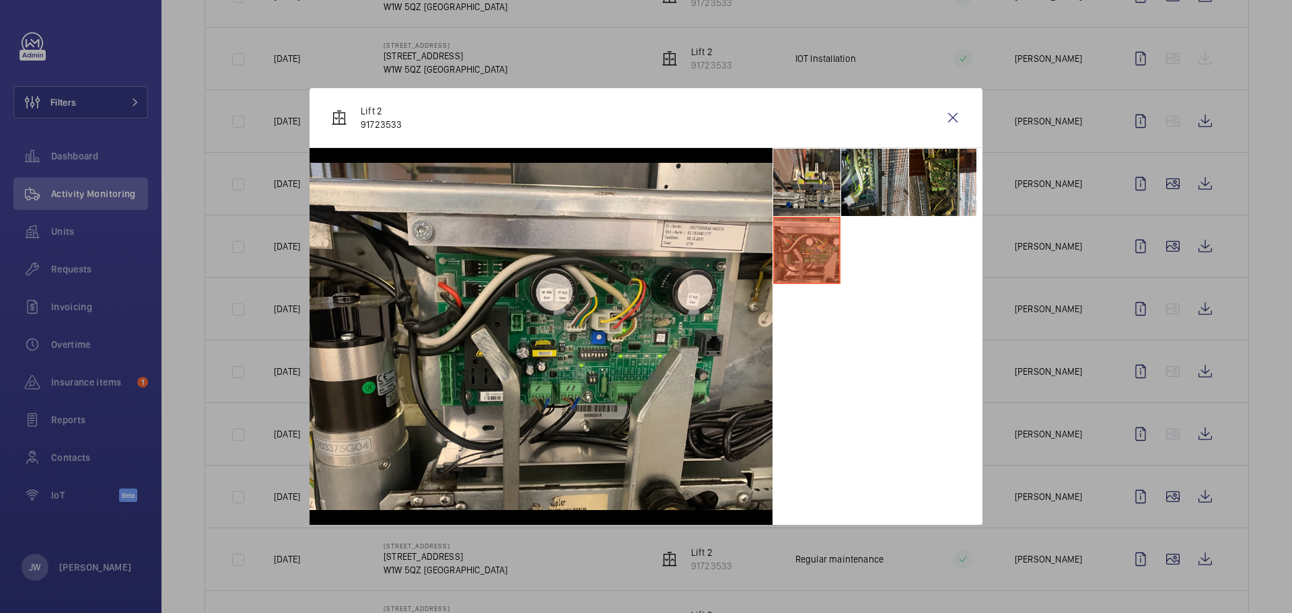
click at [873, 186] on li at bounding box center [874, 182] width 67 height 67
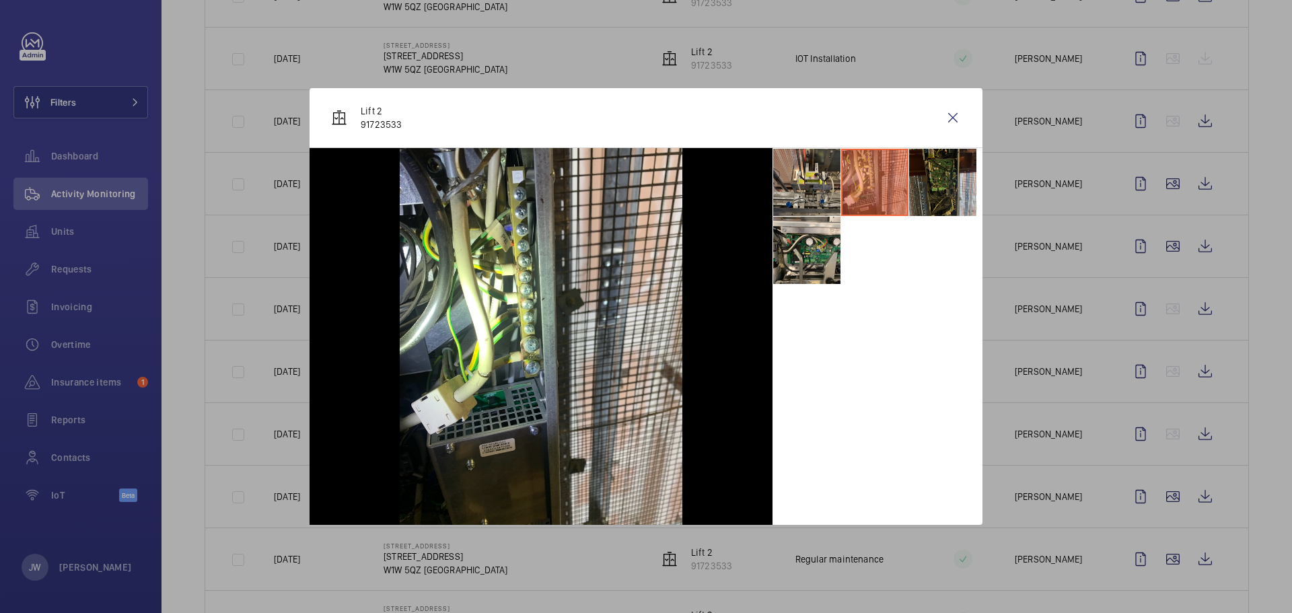
click at [958, 183] on li at bounding box center [942, 182] width 67 height 67
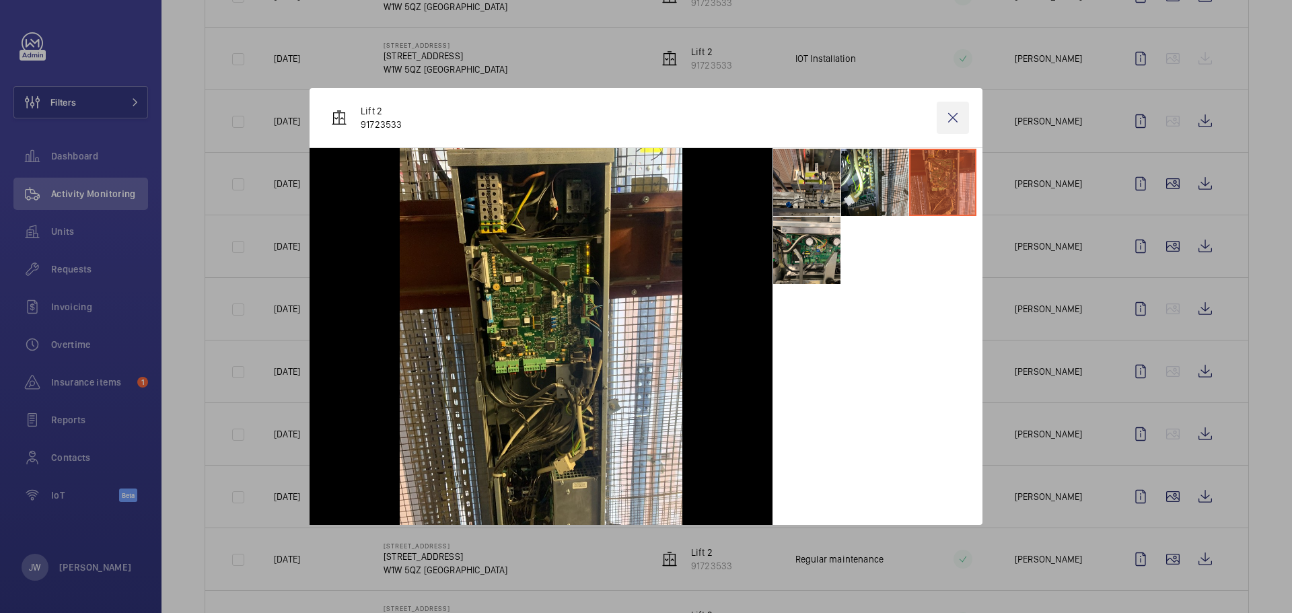
click at [954, 114] on wm-front-icon-button at bounding box center [953, 118] width 32 height 32
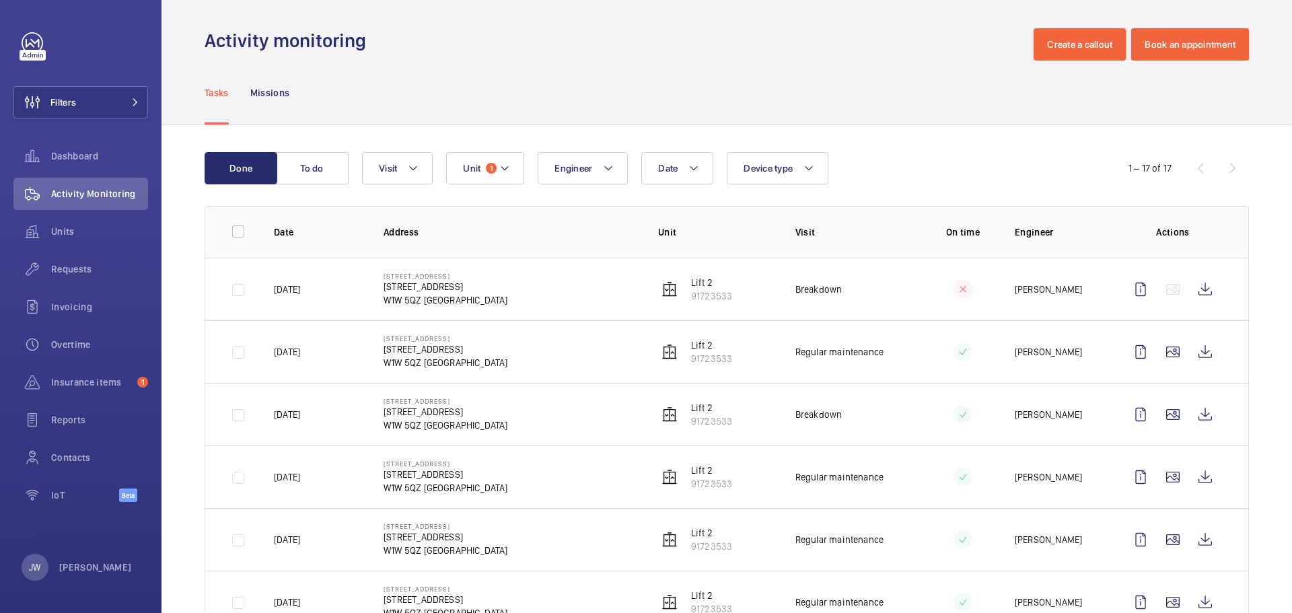
scroll to position [0, 0]
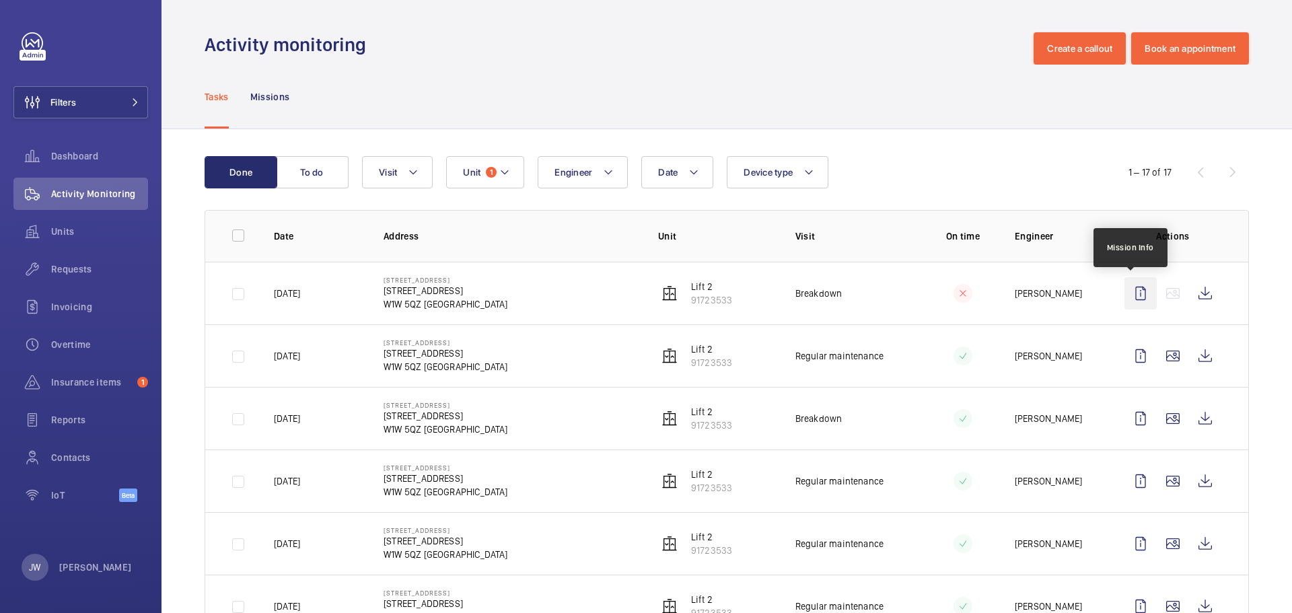
click at [1131, 292] on wm-front-icon-button at bounding box center [1141, 293] width 32 height 32
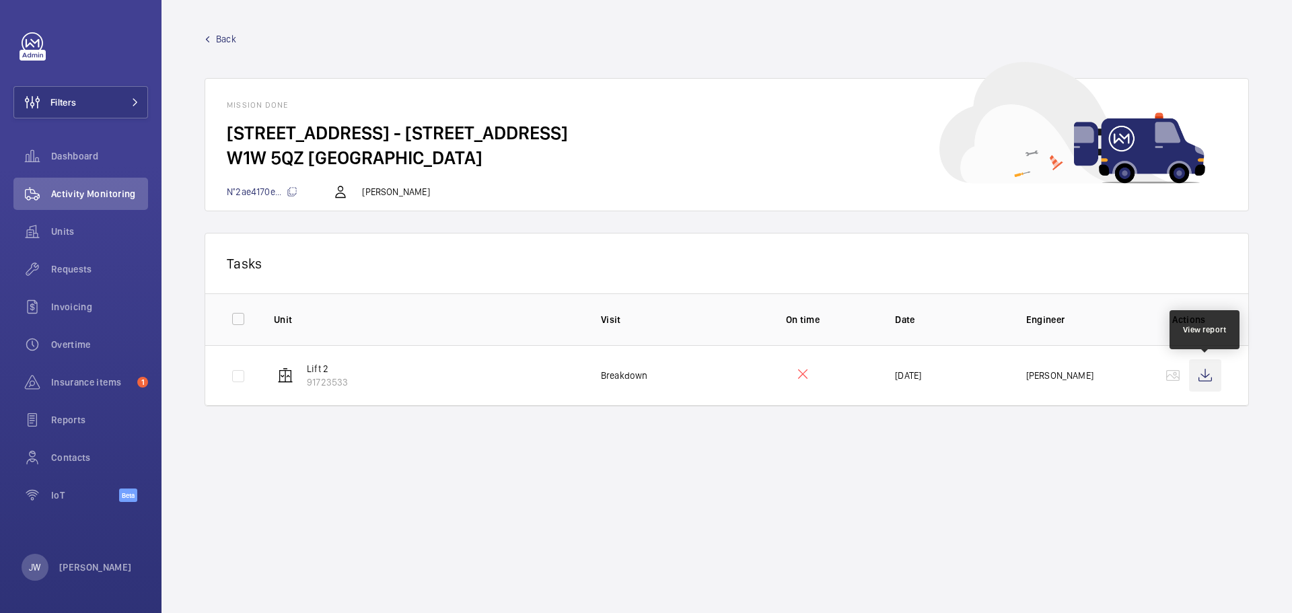
click at [1208, 376] on wm-front-icon-button at bounding box center [1205, 375] width 32 height 32
click at [224, 36] on span "Back" at bounding box center [226, 38] width 20 height 13
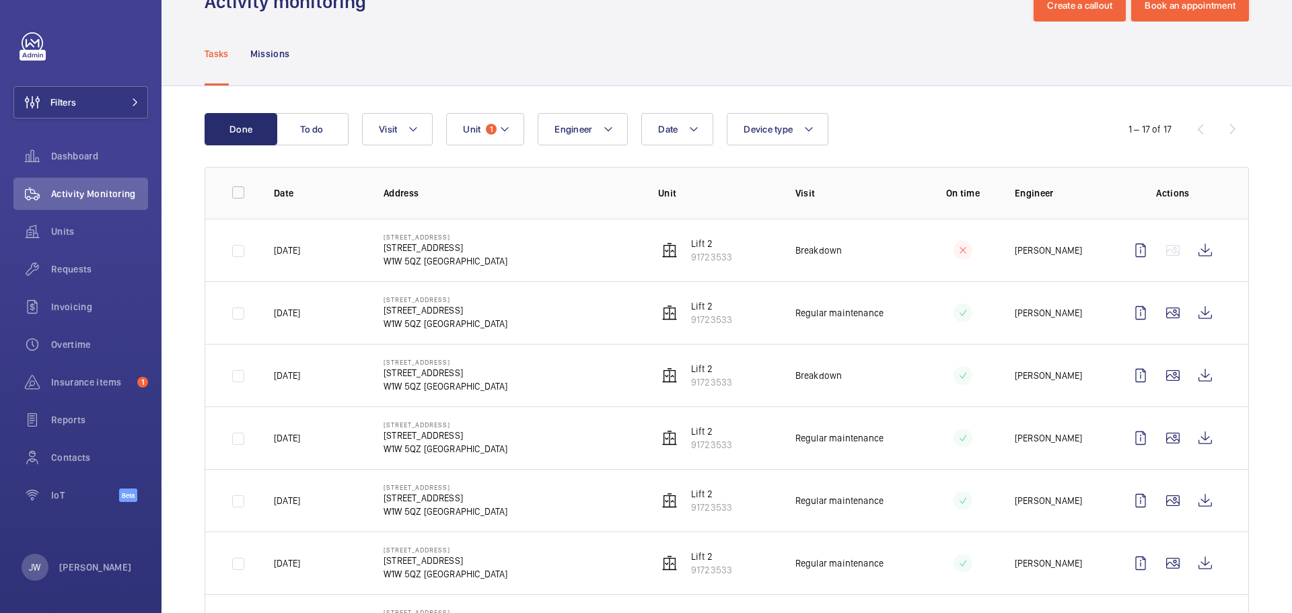
scroll to position [67, 0]
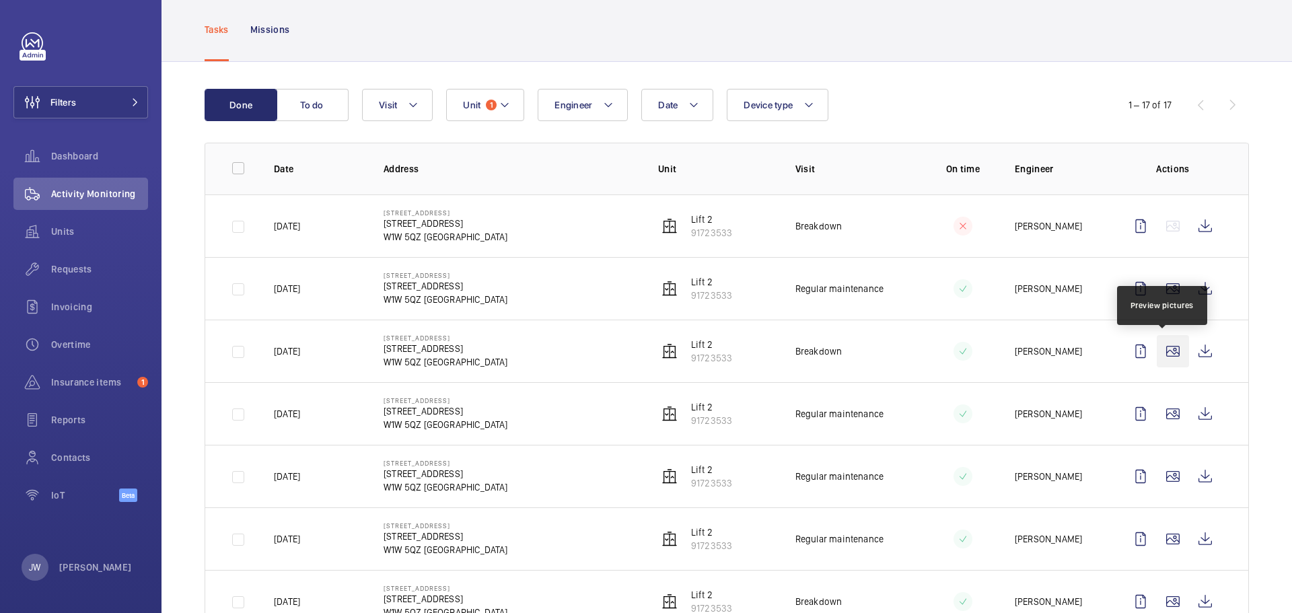
click at [1157, 353] on wm-front-icon-button at bounding box center [1173, 351] width 32 height 32
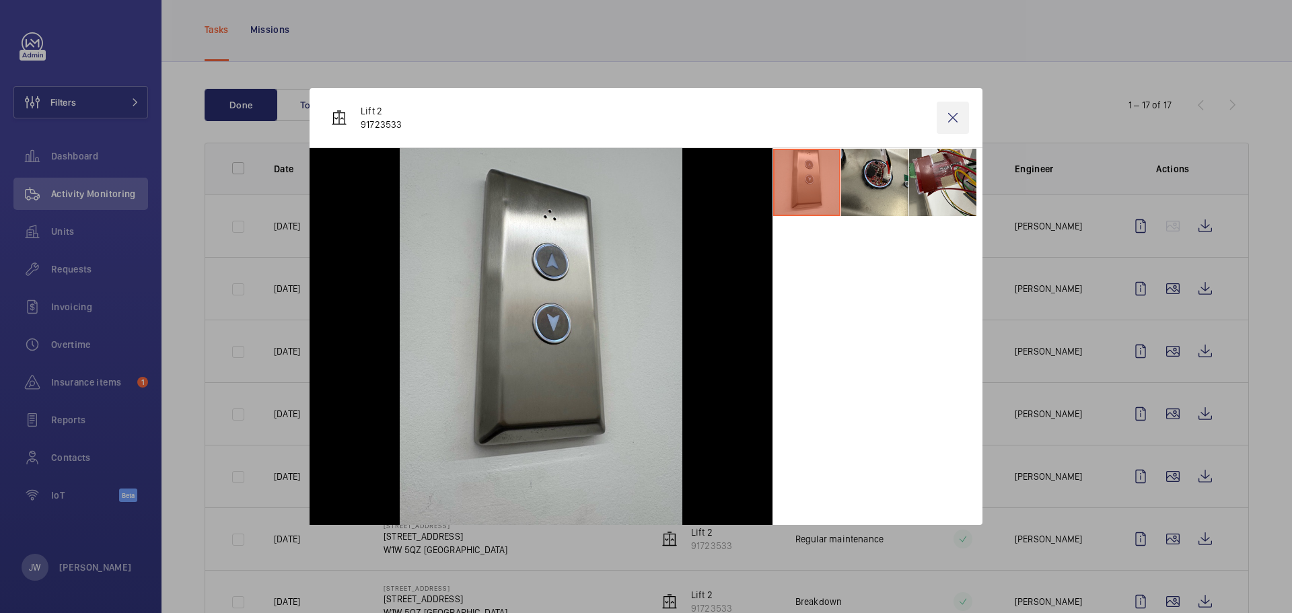
click at [957, 119] on wm-front-icon-button at bounding box center [953, 118] width 32 height 32
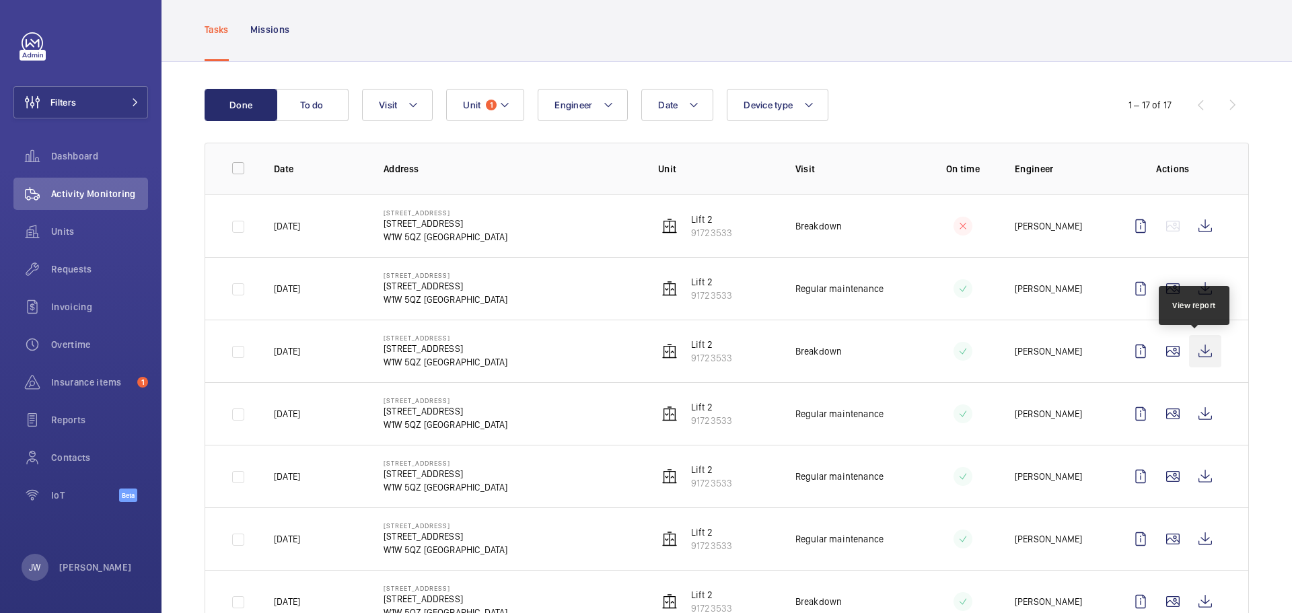
click at [1194, 355] on wm-front-icon-button at bounding box center [1205, 351] width 32 height 32
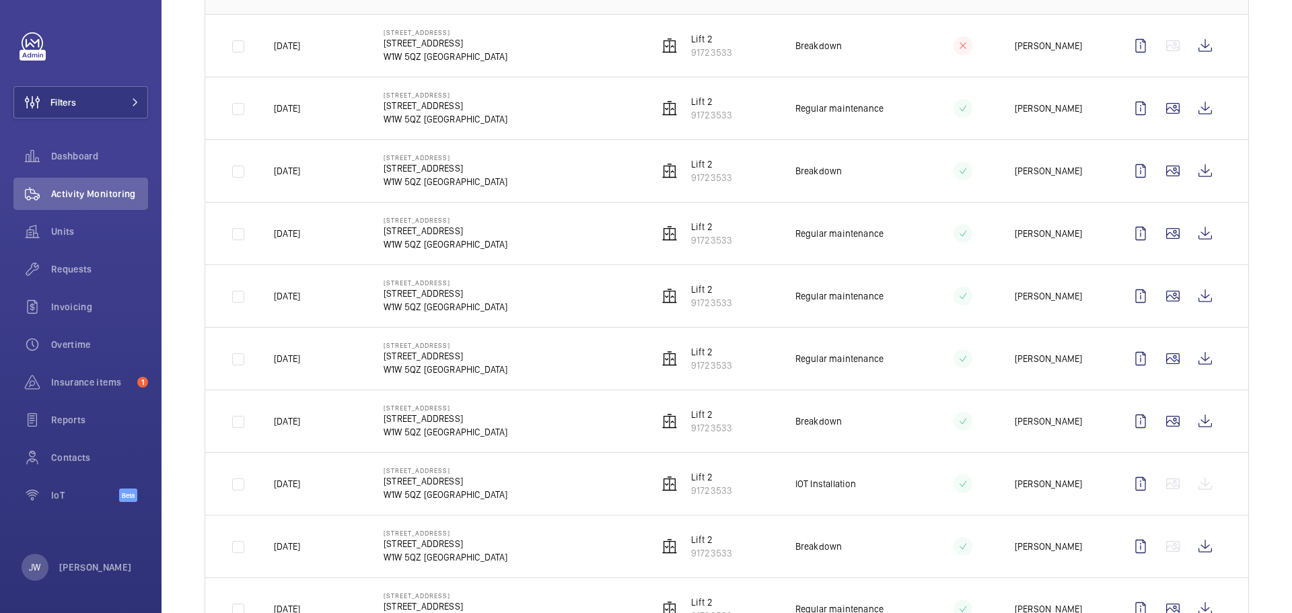
scroll to position [269, 0]
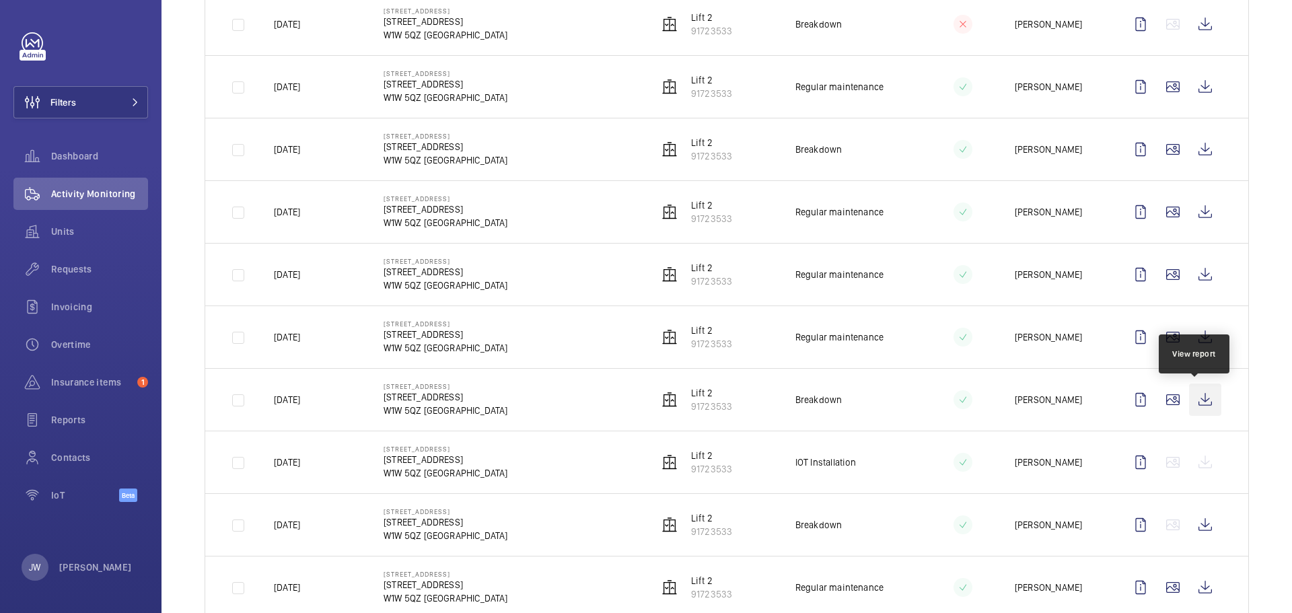
click at [1197, 400] on wm-front-icon-button at bounding box center [1205, 400] width 32 height 32
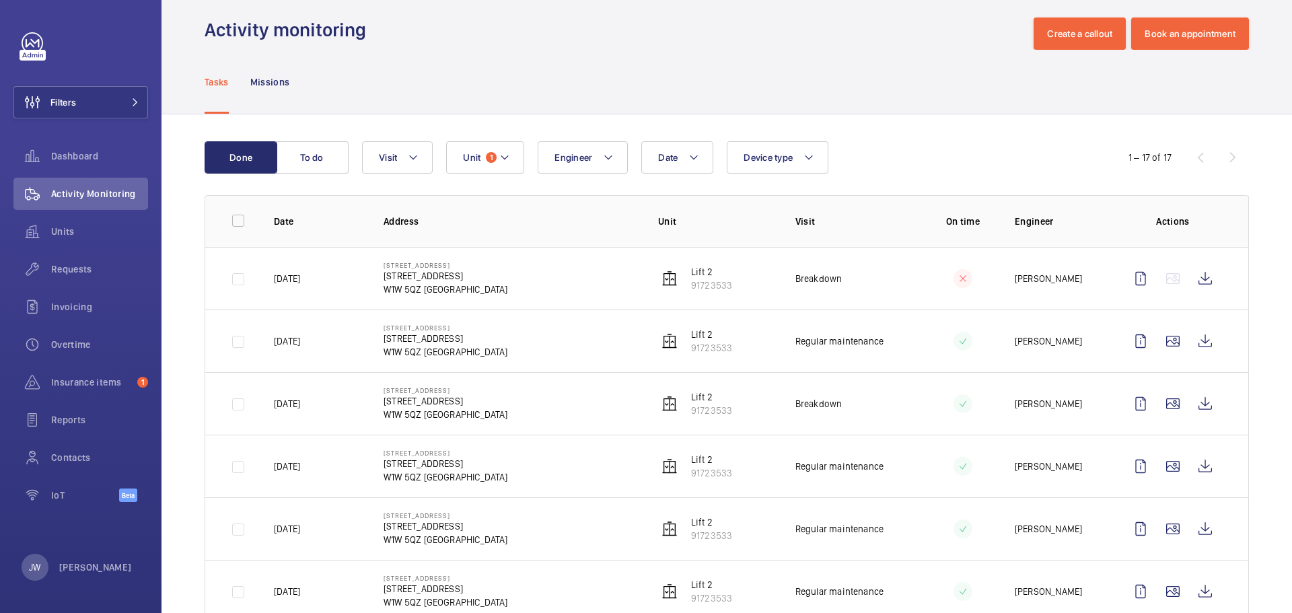
scroll to position [0, 0]
